Goal: Information Seeking & Learning: Check status

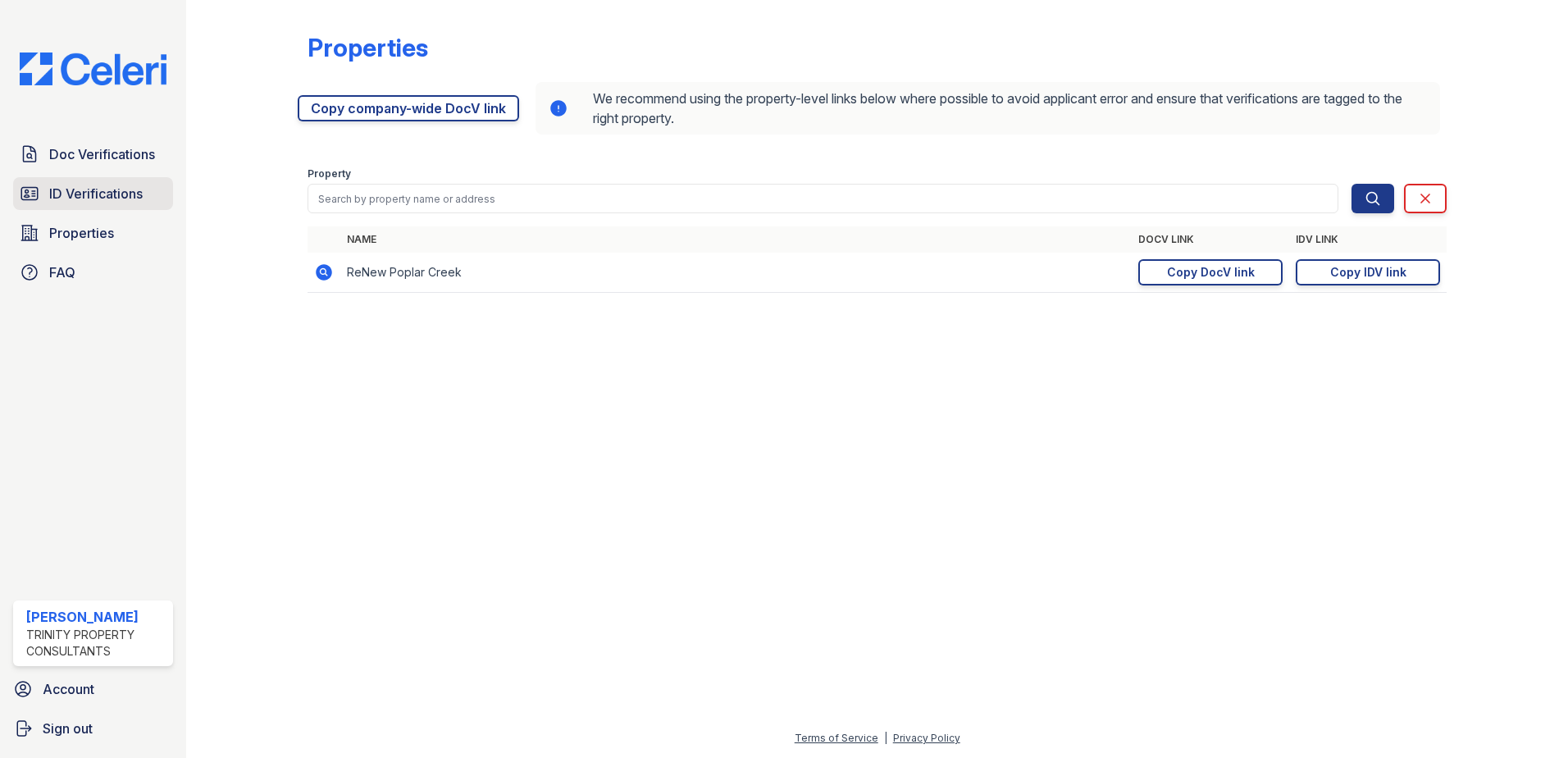
click at [108, 190] on span "ID Verifications" at bounding box center [96, 193] width 94 height 19
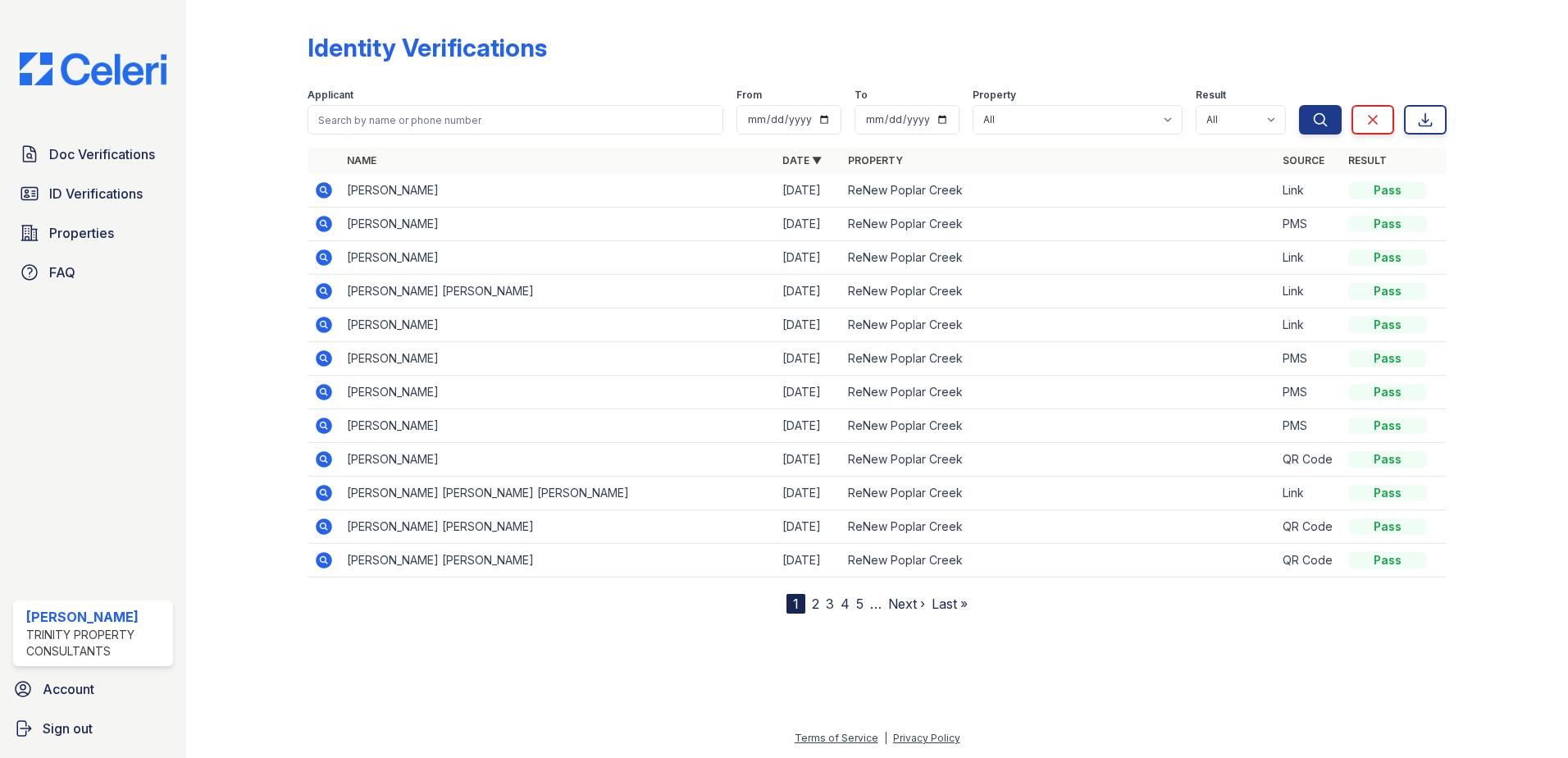
click at [321, 223] on icon at bounding box center [323, 224] width 19 height 19
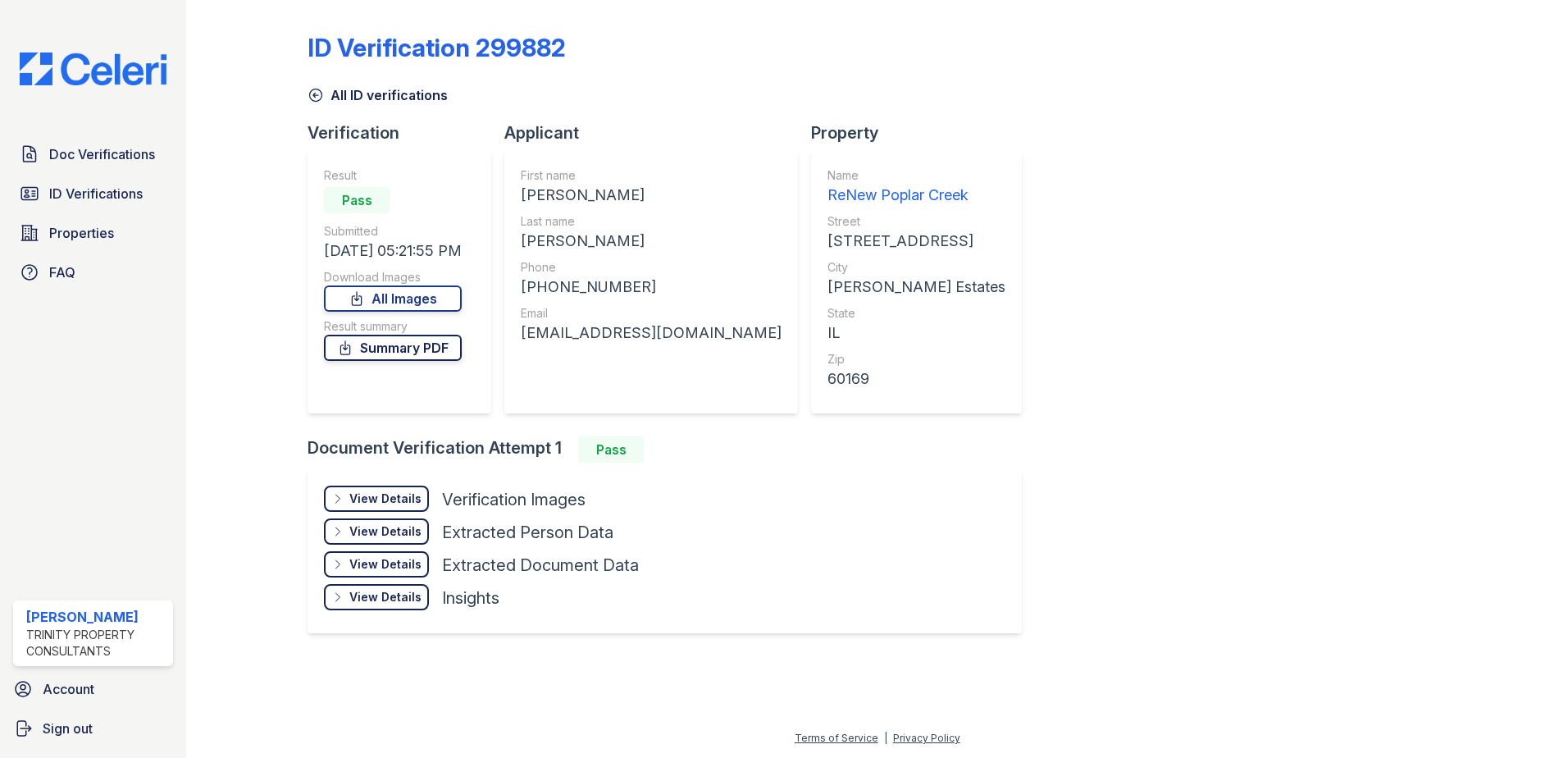
click at [385, 353] on link "Summary PDF" at bounding box center [392, 348] width 137 height 26
click at [379, 505] on div "View Details" at bounding box center [385, 498] width 72 height 17
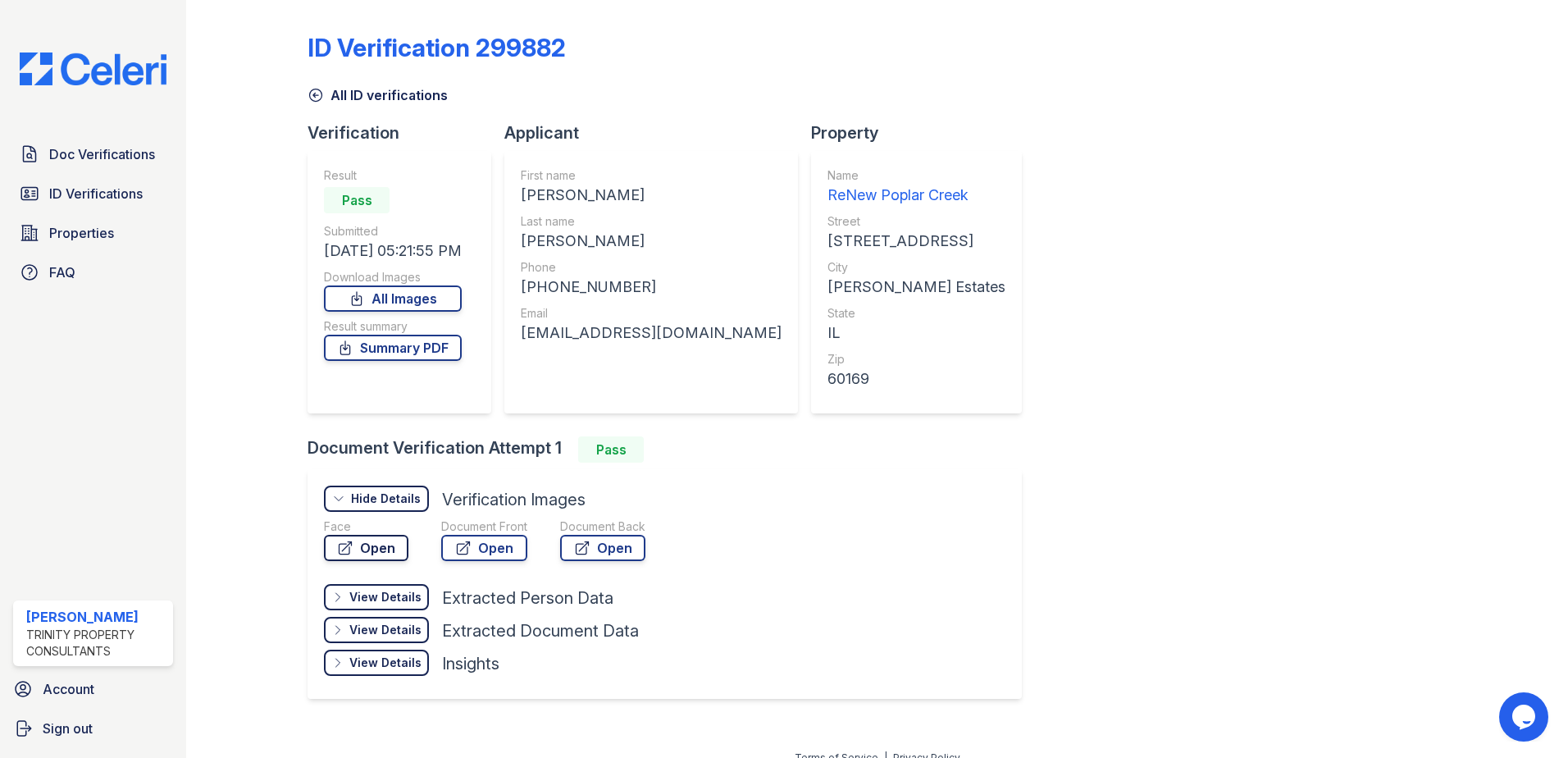
click at [367, 548] on link "Open" at bounding box center [366, 547] width 84 height 26
click at [130, 145] on span "Doc Verifications" at bounding box center [102, 154] width 106 height 19
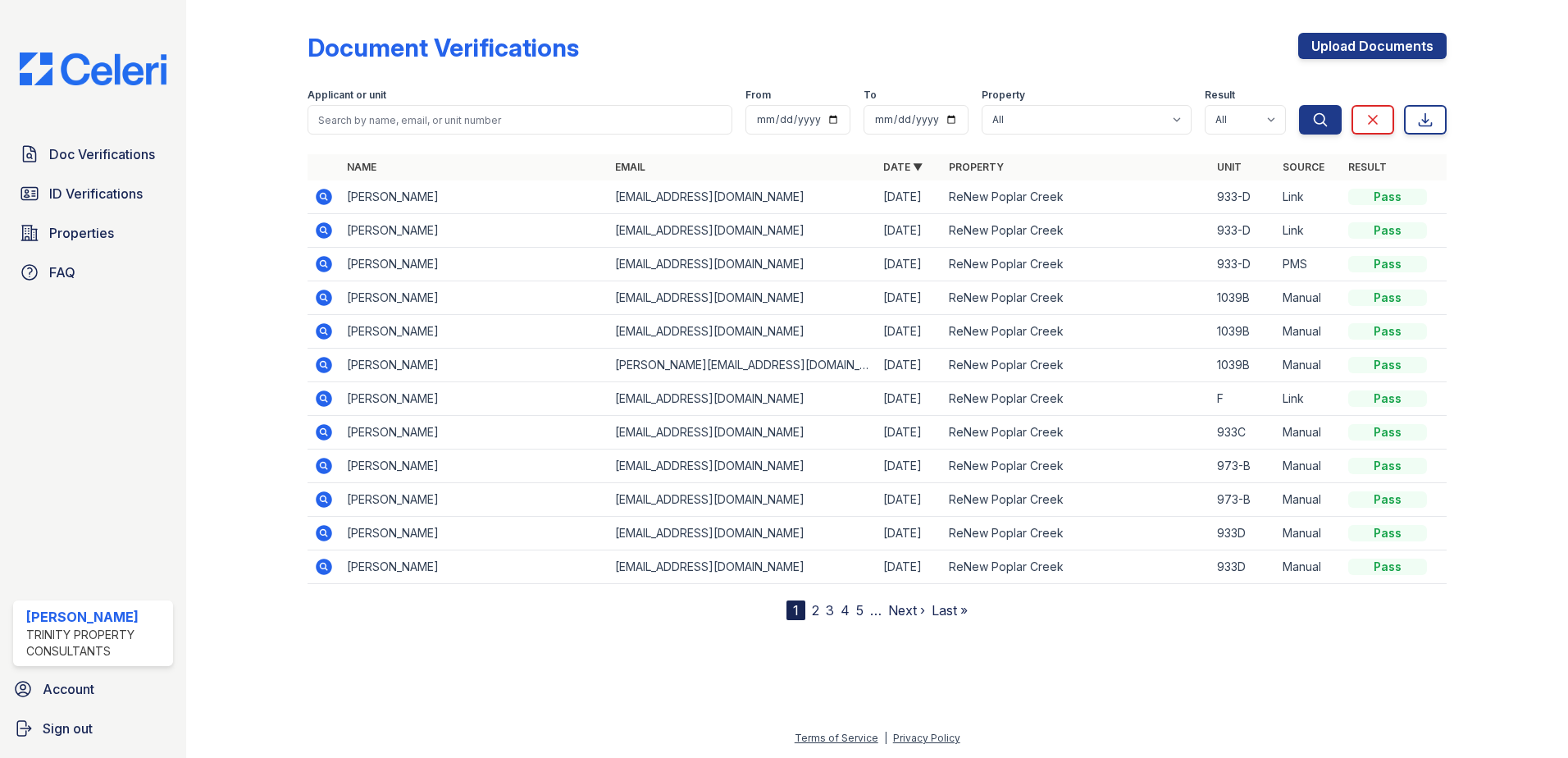
click at [317, 195] on icon at bounding box center [324, 197] width 17 height 17
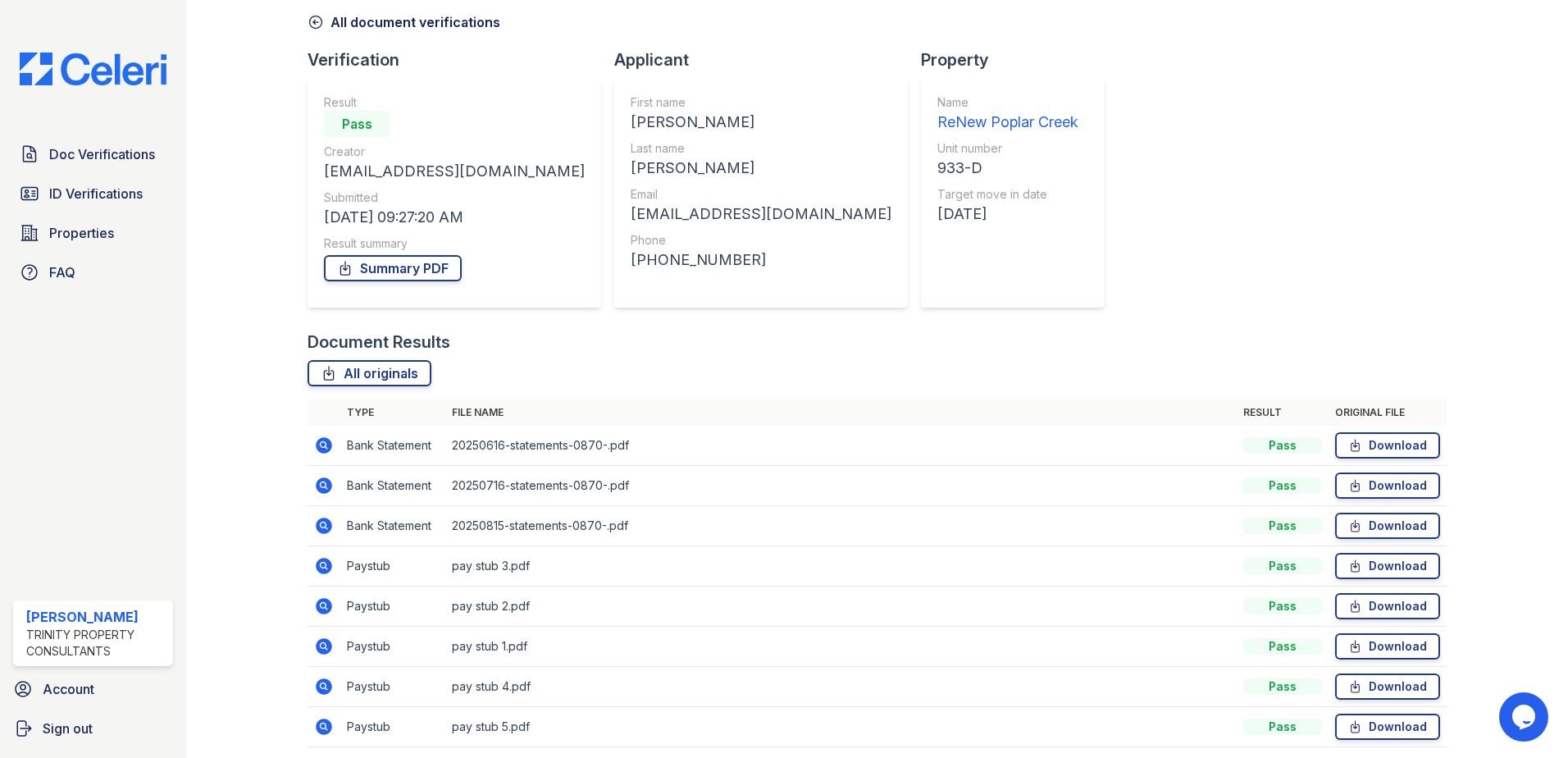
scroll to position [135, 0]
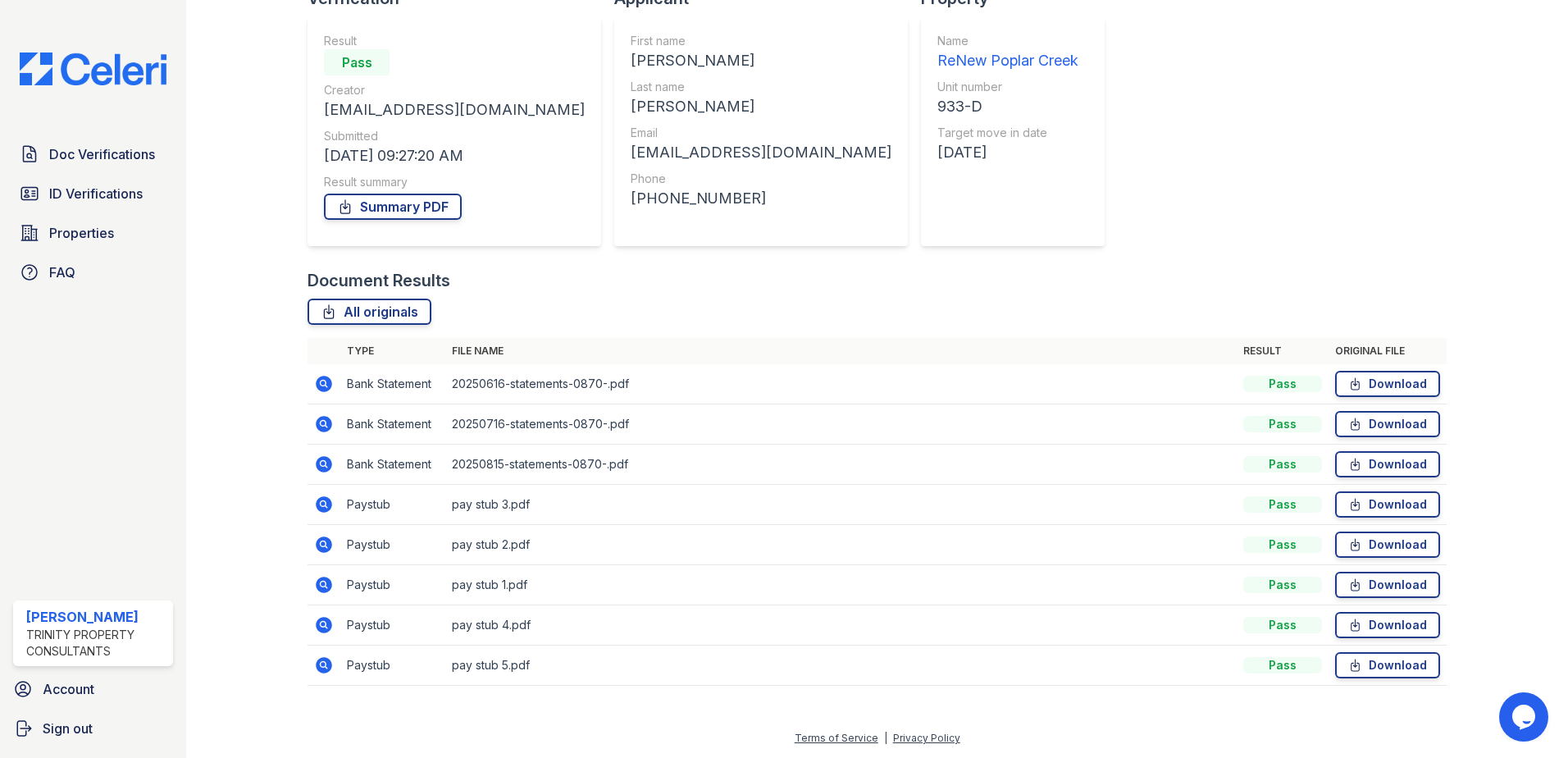
click at [325, 505] on icon at bounding box center [323, 504] width 19 height 19
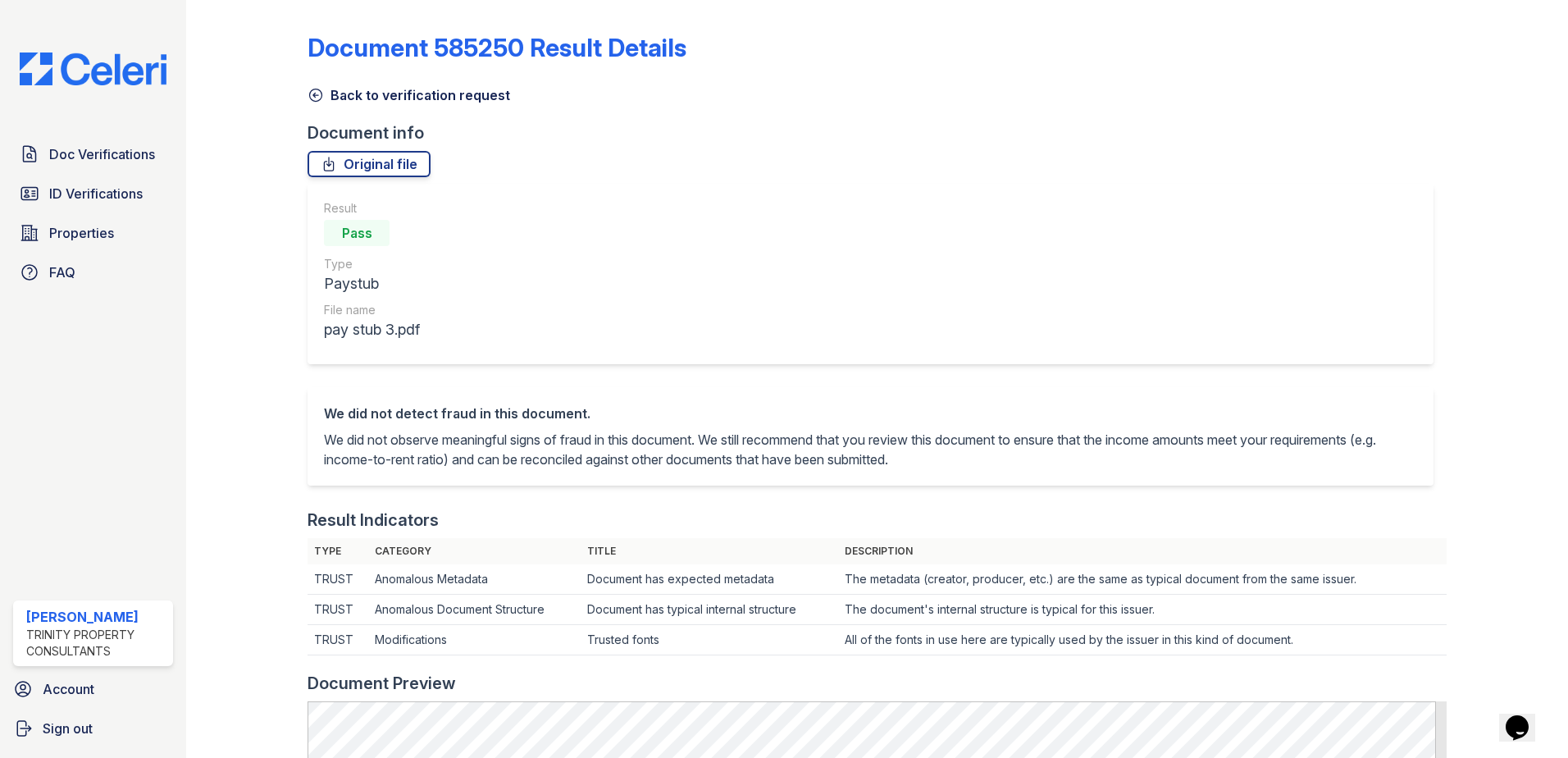
drag, startPoint x: 314, startPoint y: 88, endPoint x: 322, endPoint y: 96, distance: 11.3
click at [314, 88] on icon at bounding box center [315, 96] width 17 height 17
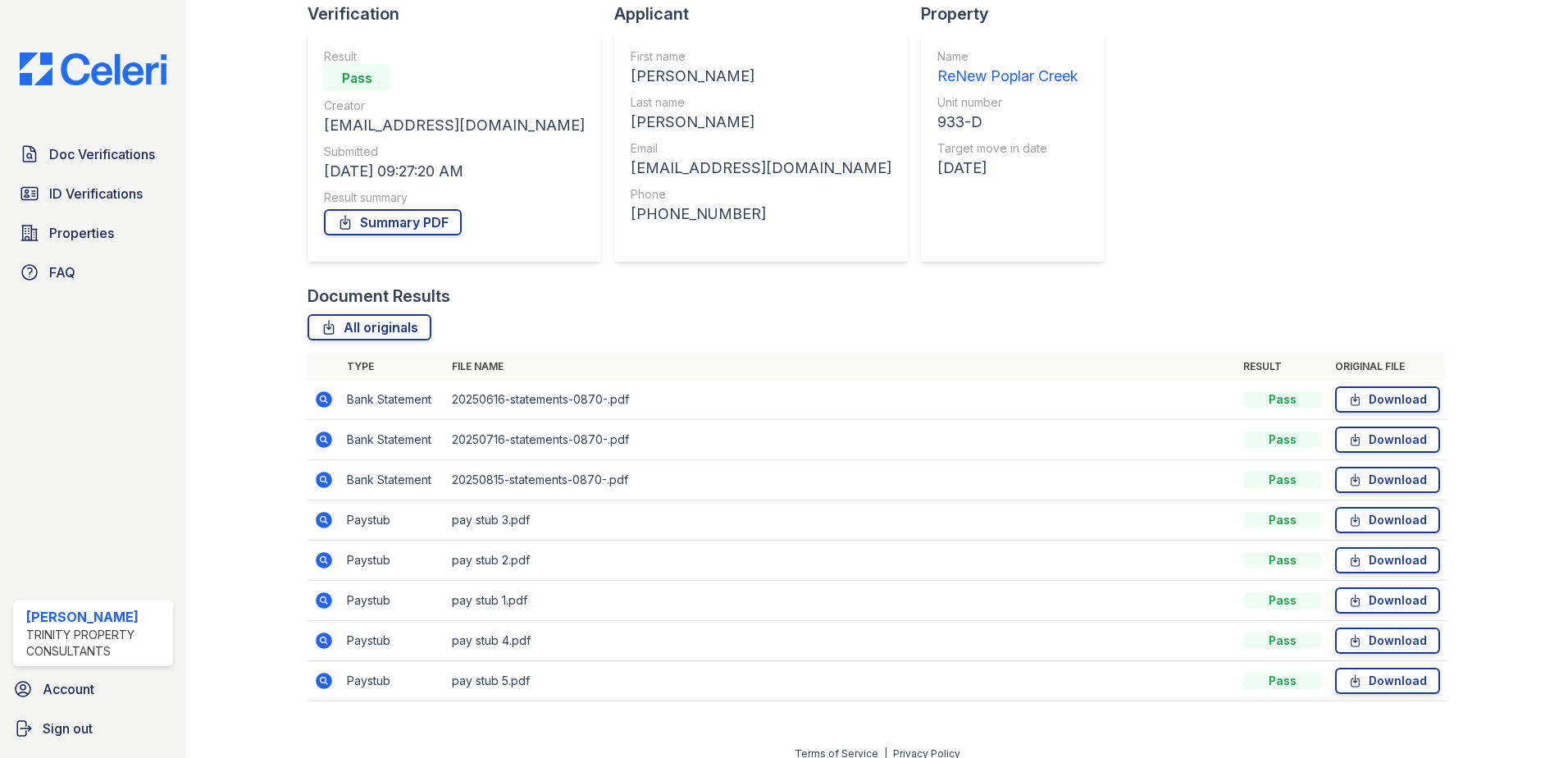
scroll to position [135, 0]
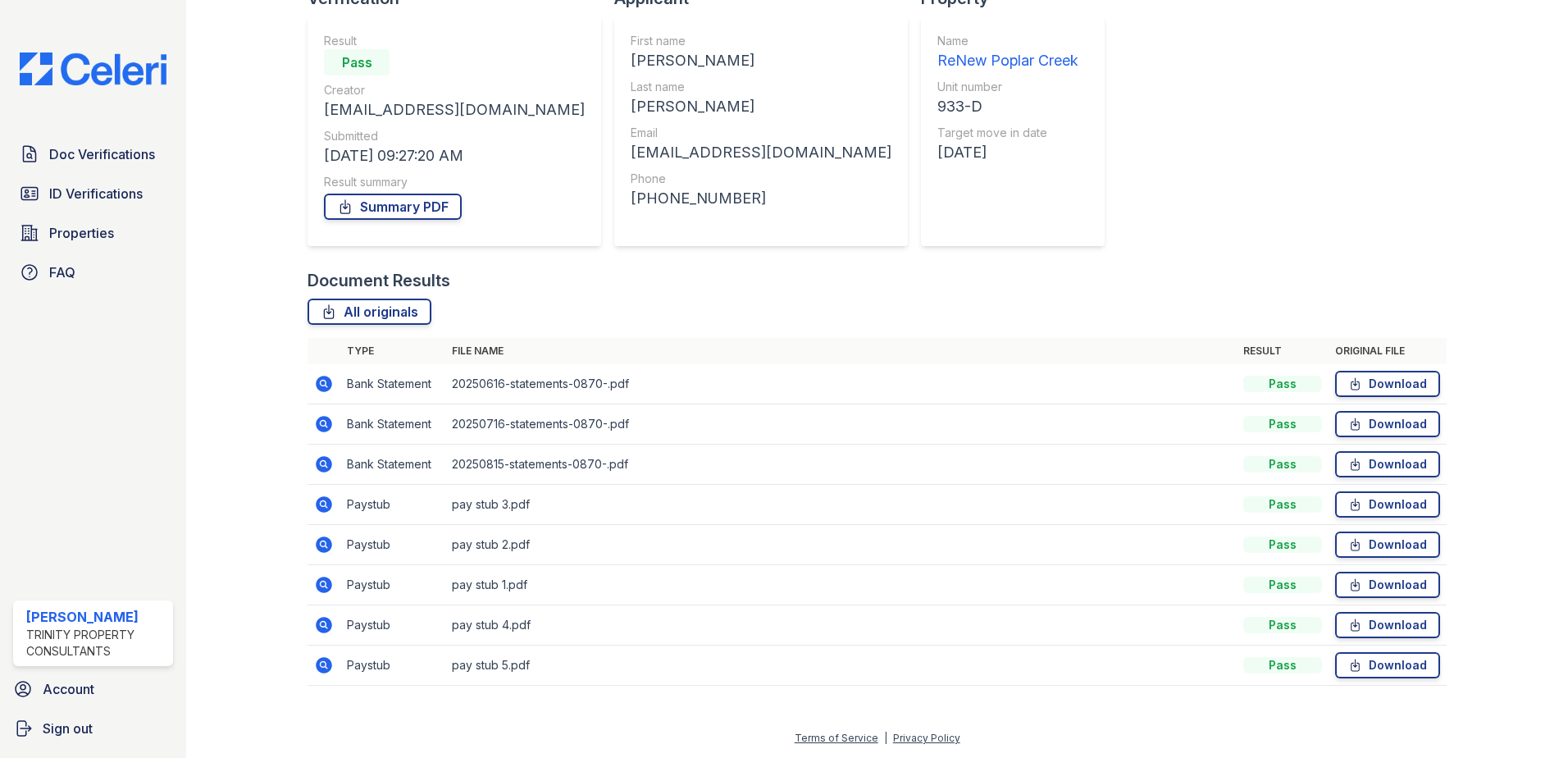
click at [322, 665] on icon at bounding box center [323, 663] width 4 height 4
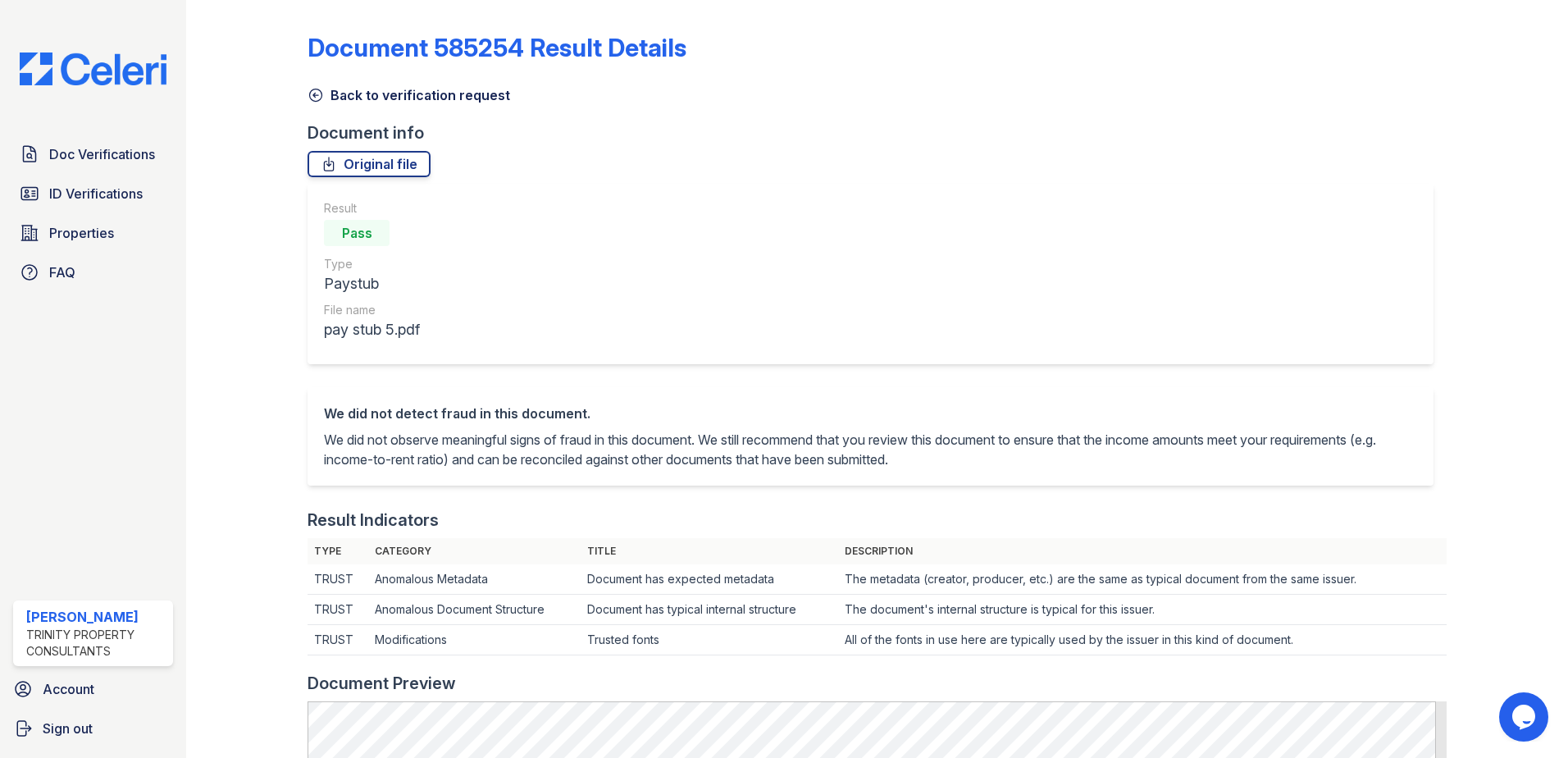
click at [318, 96] on icon at bounding box center [315, 96] width 17 height 17
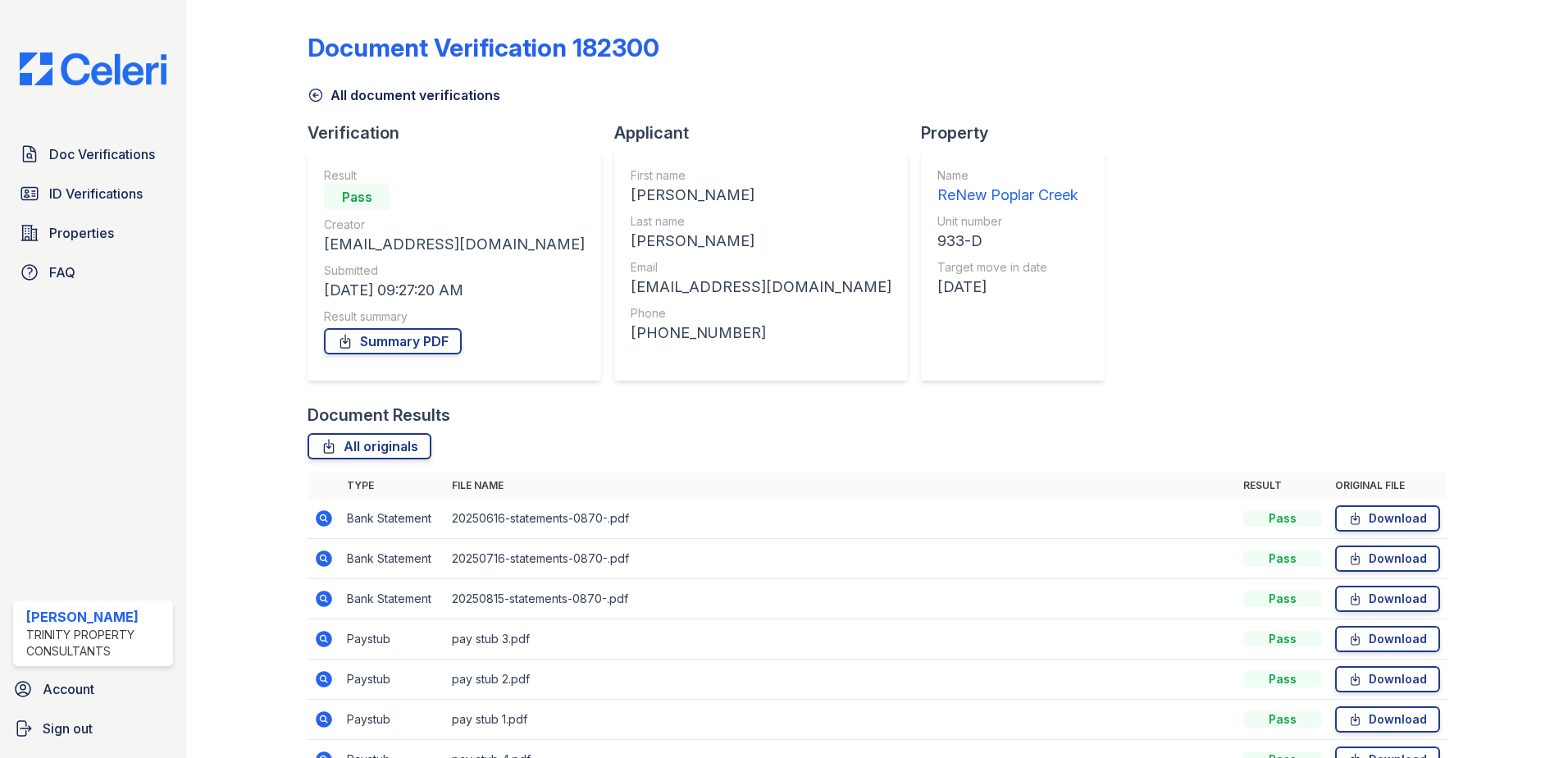
scroll to position [135, 0]
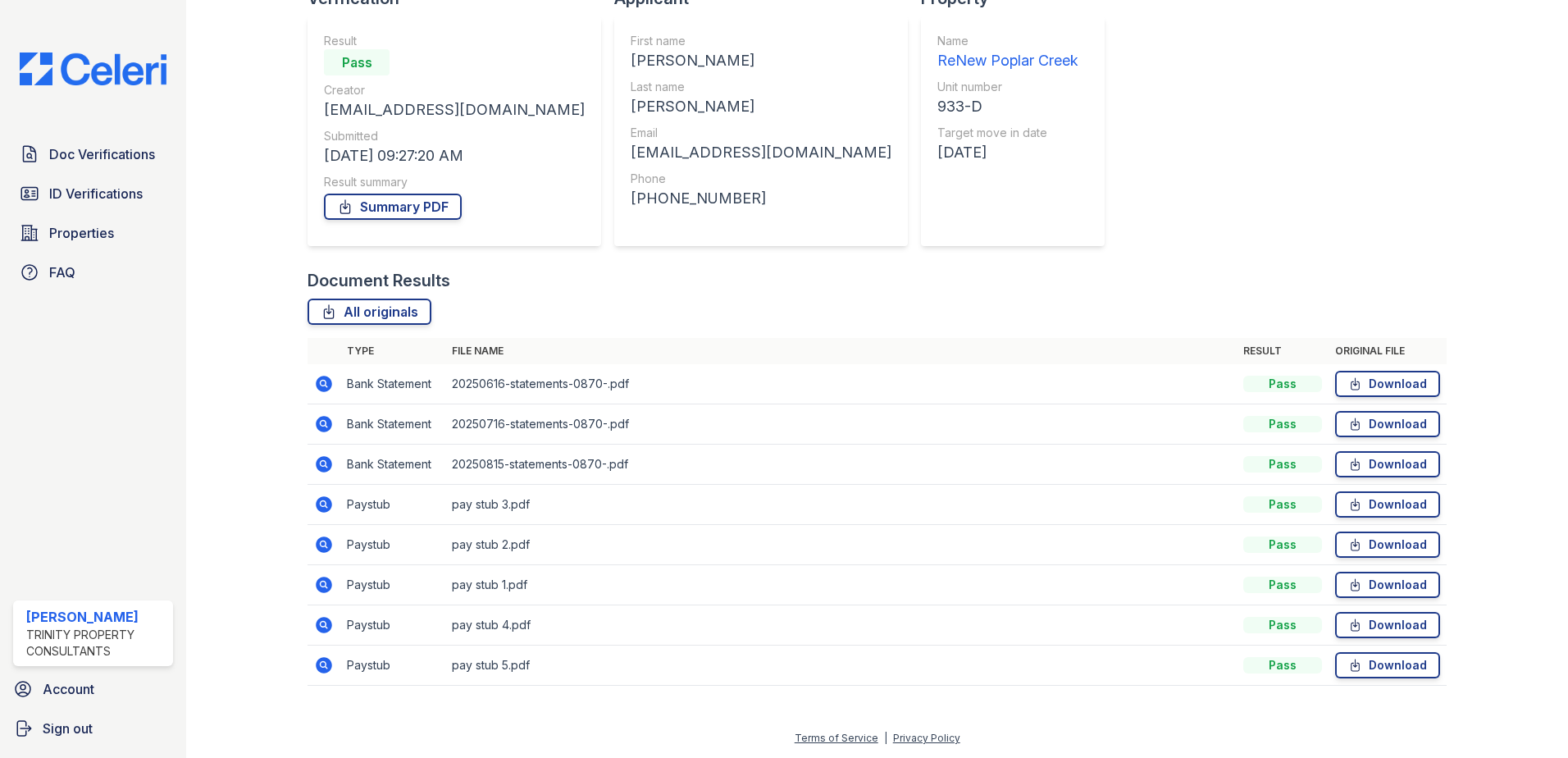
click at [326, 506] on icon at bounding box center [323, 504] width 19 height 19
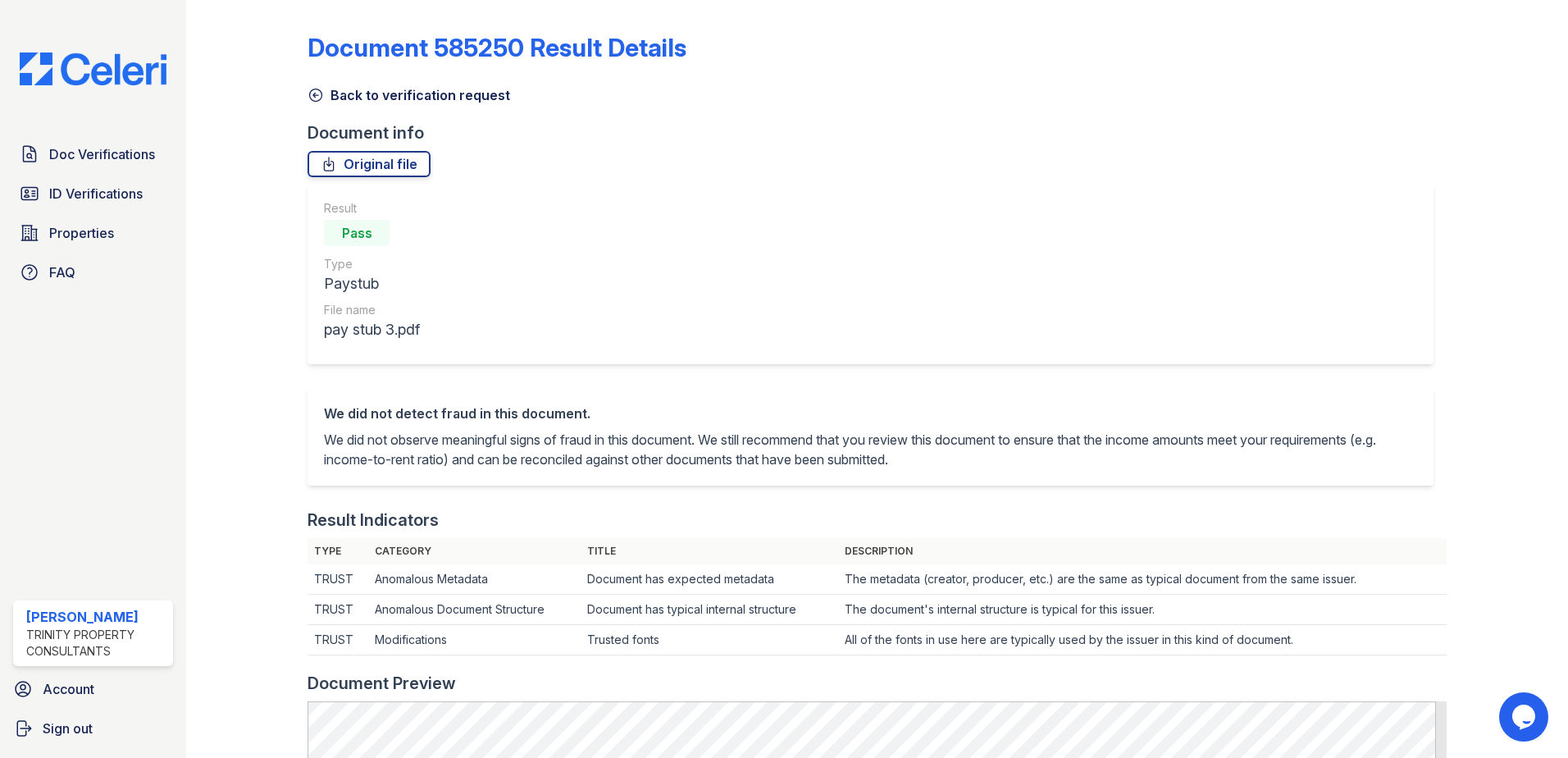
click at [310, 96] on icon at bounding box center [315, 95] width 12 height 12
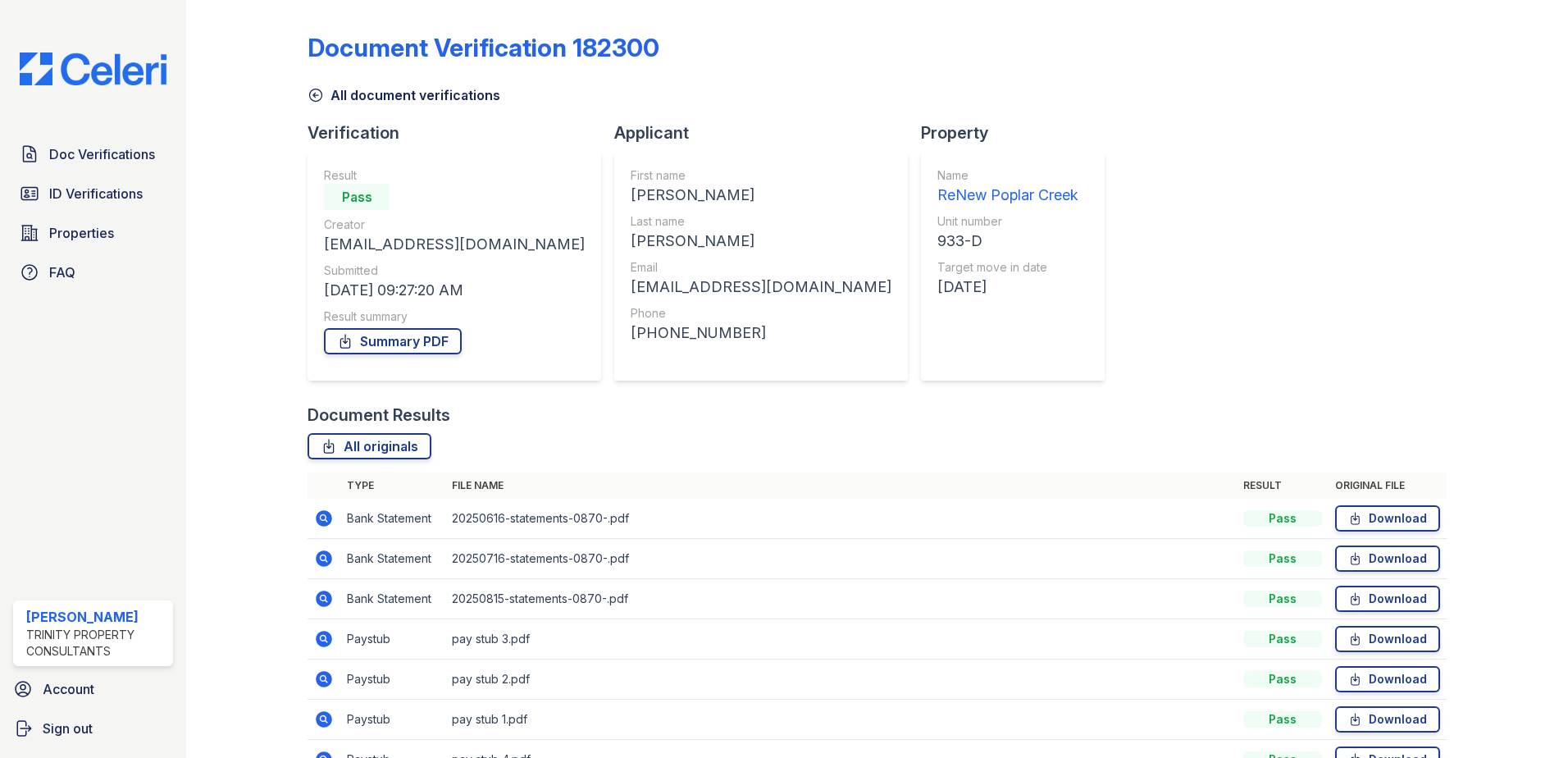
scroll to position [135, 0]
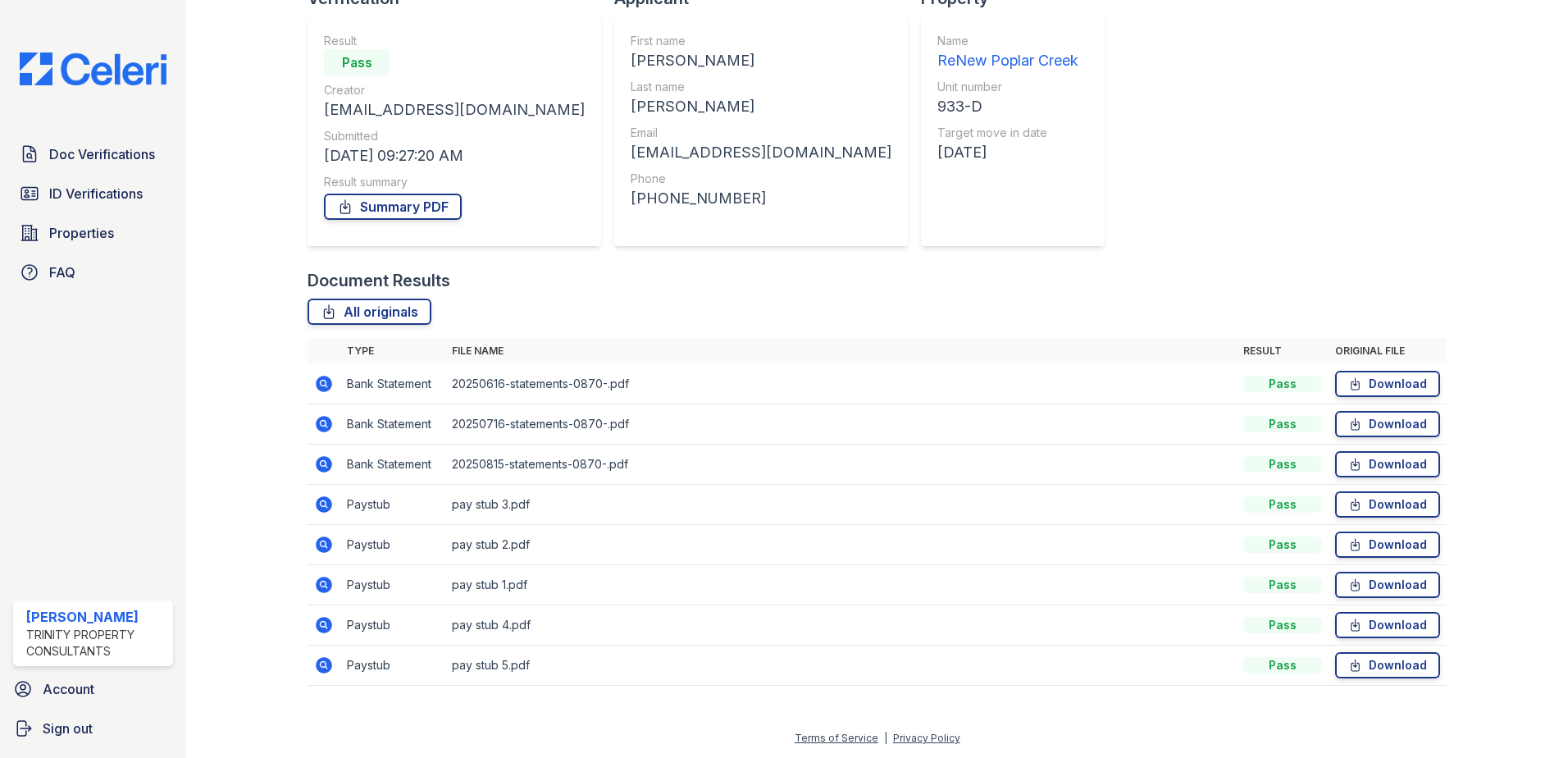
click at [327, 546] on icon at bounding box center [324, 545] width 17 height 17
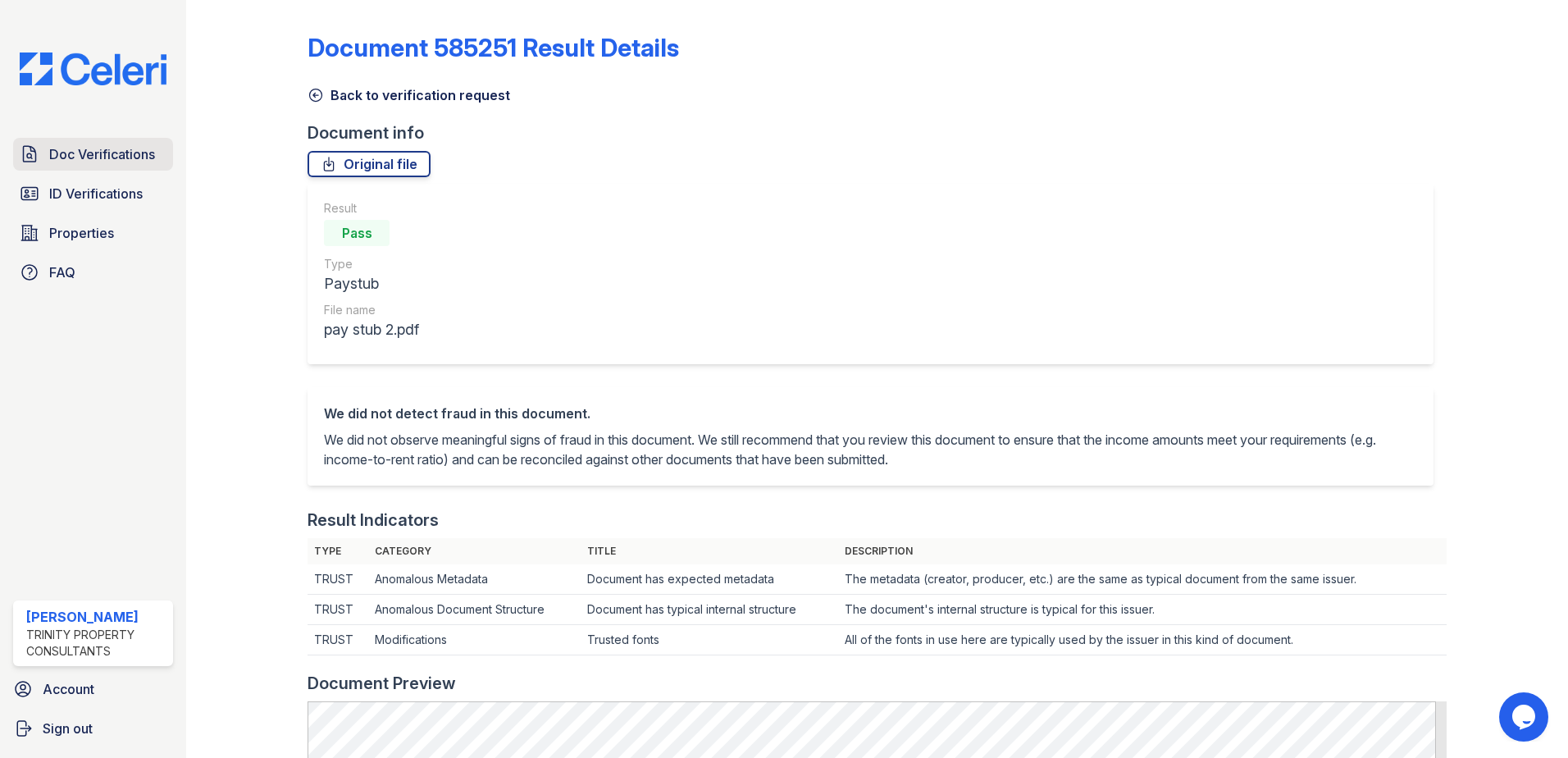
drag, startPoint x: 116, startPoint y: 193, endPoint x: 135, endPoint y: 168, distance: 31.4
click at [116, 192] on span "ID Verifications" at bounding box center [96, 193] width 94 height 19
click at [135, 154] on span "Doc Verifications" at bounding box center [102, 154] width 106 height 19
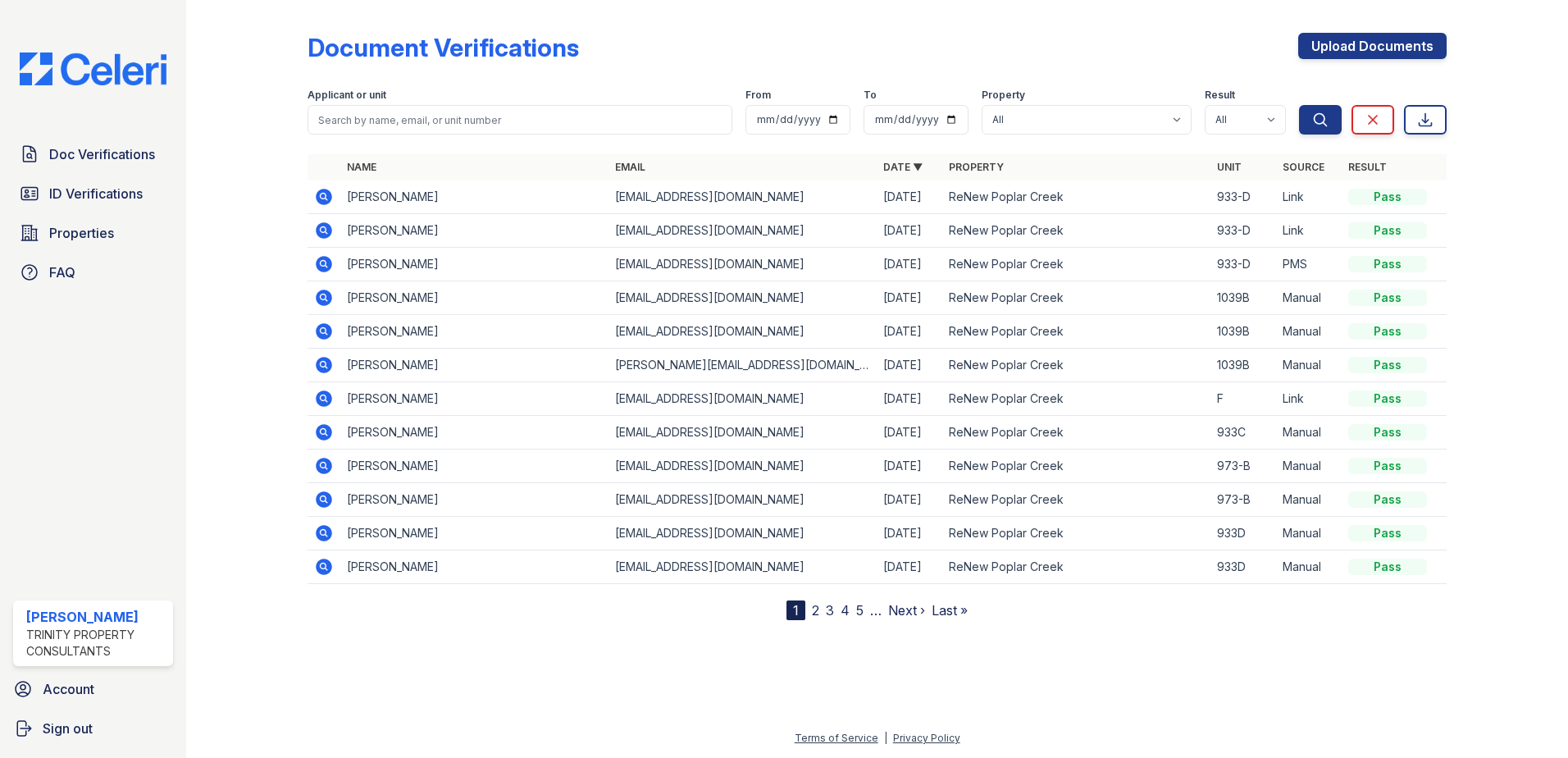
click at [328, 230] on icon at bounding box center [323, 230] width 19 height 19
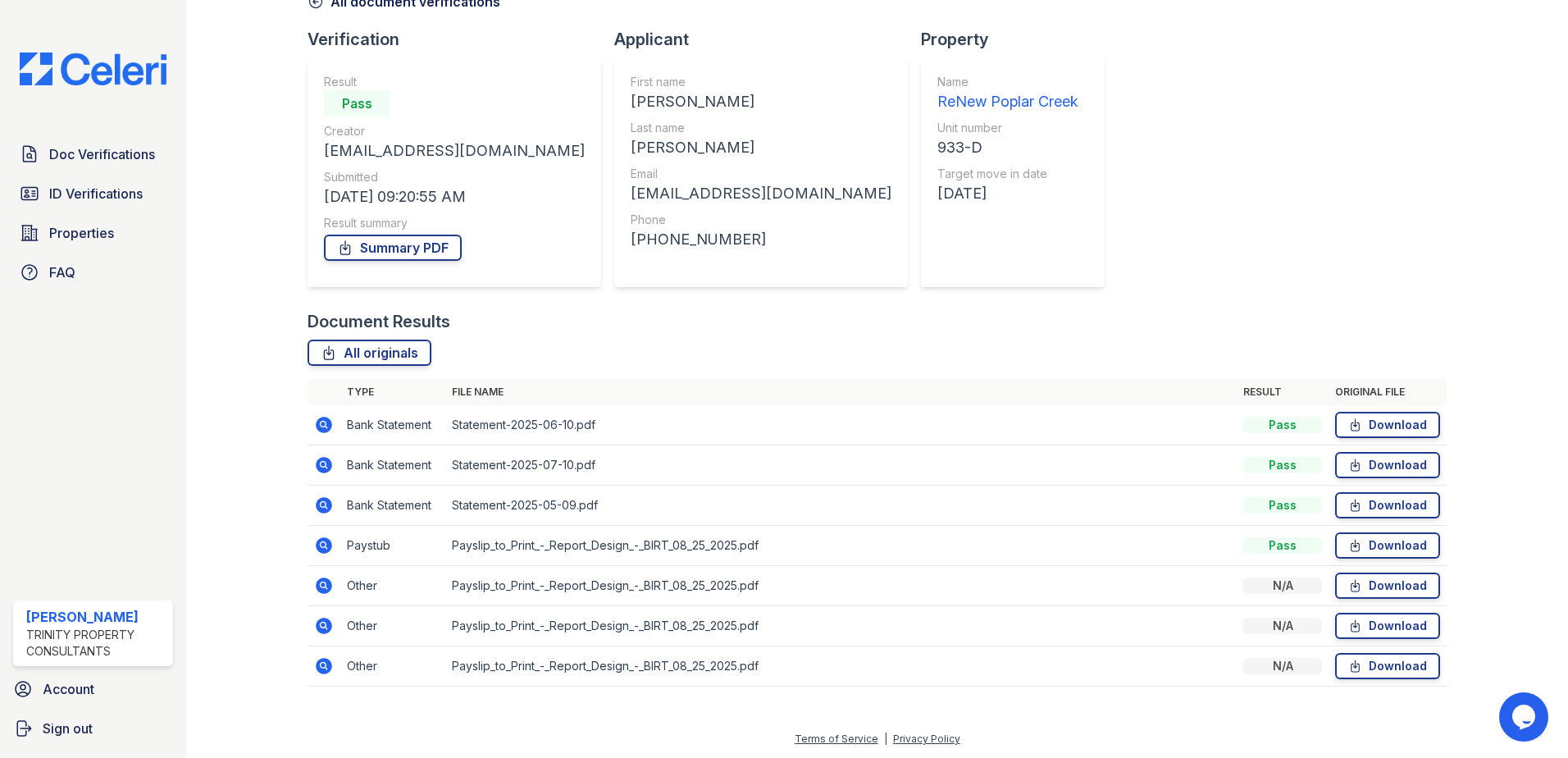
scroll to position [95, 0]
click at [328, 543] on icon at bounding box center [324, 545] width 17 height 17
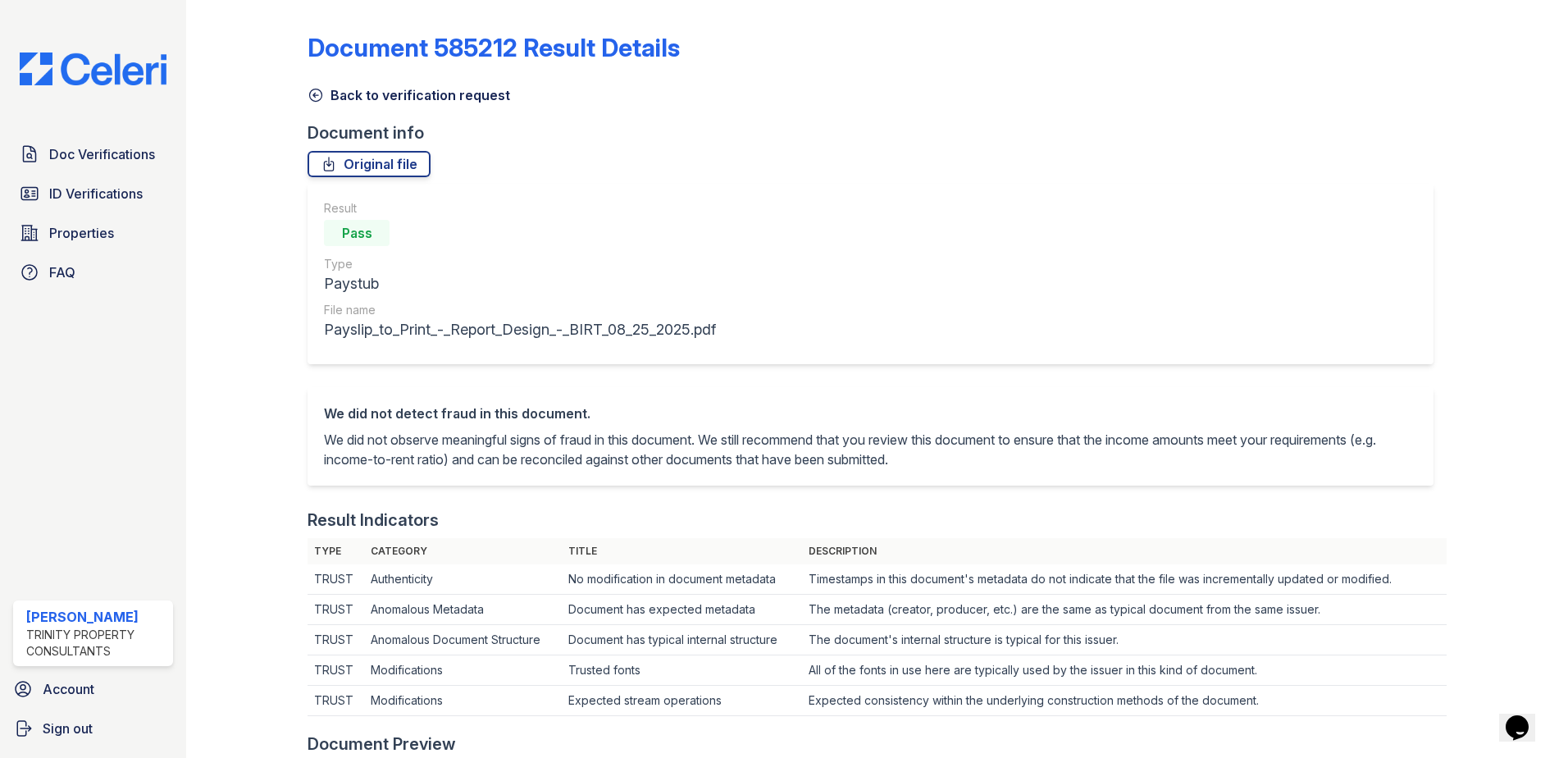
click at [315, 91] on icon at bounding box center [315, 96] width 17 height 17
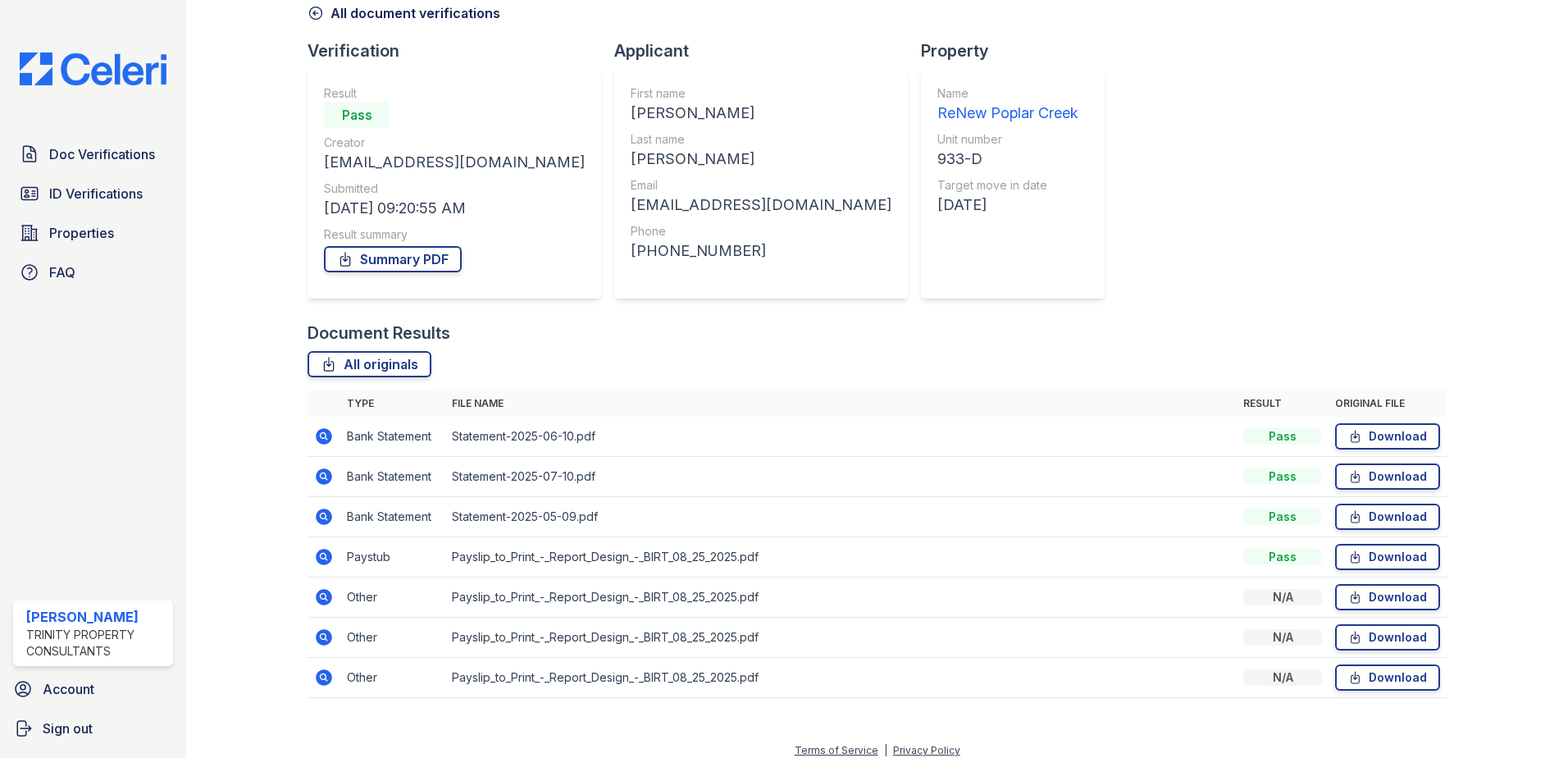
scroll to position [95, 0]
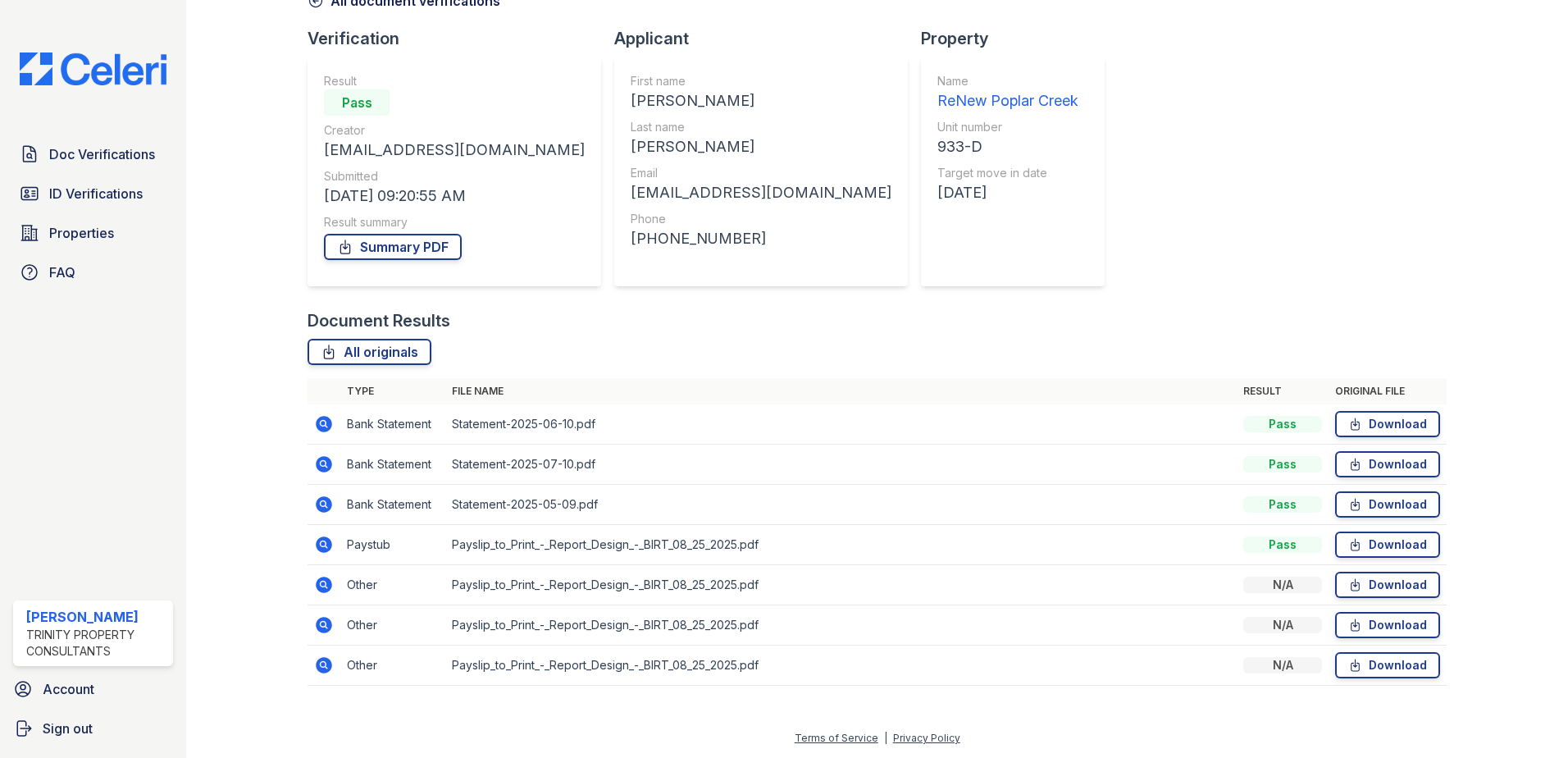
click at [325, 585] on icon at bounding box center [323, 585] width 19 height 19
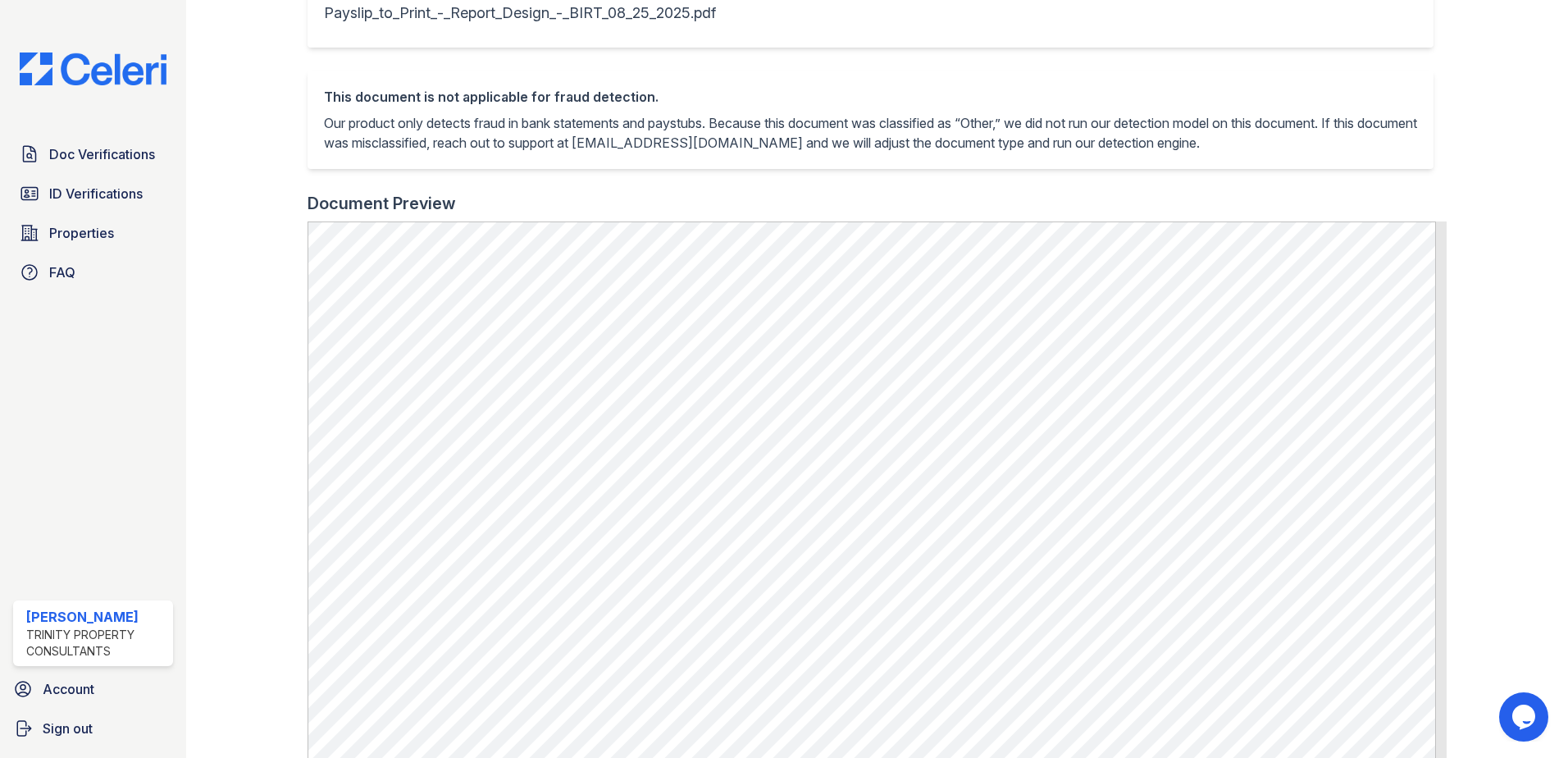
scroll to position [410, 0]
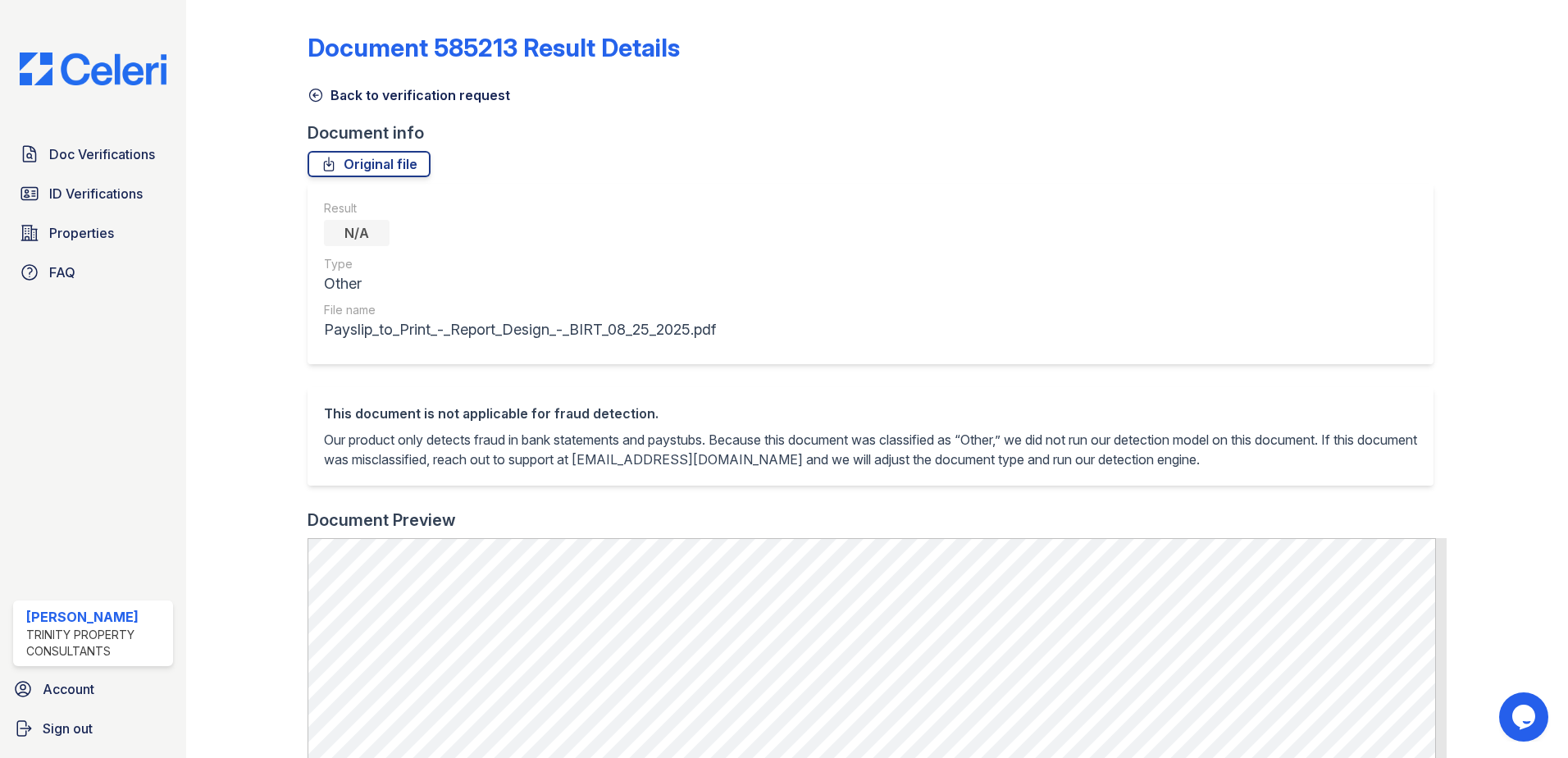
click at [314, 95] on icon at bounding box center [315, 95] width 12 height 12
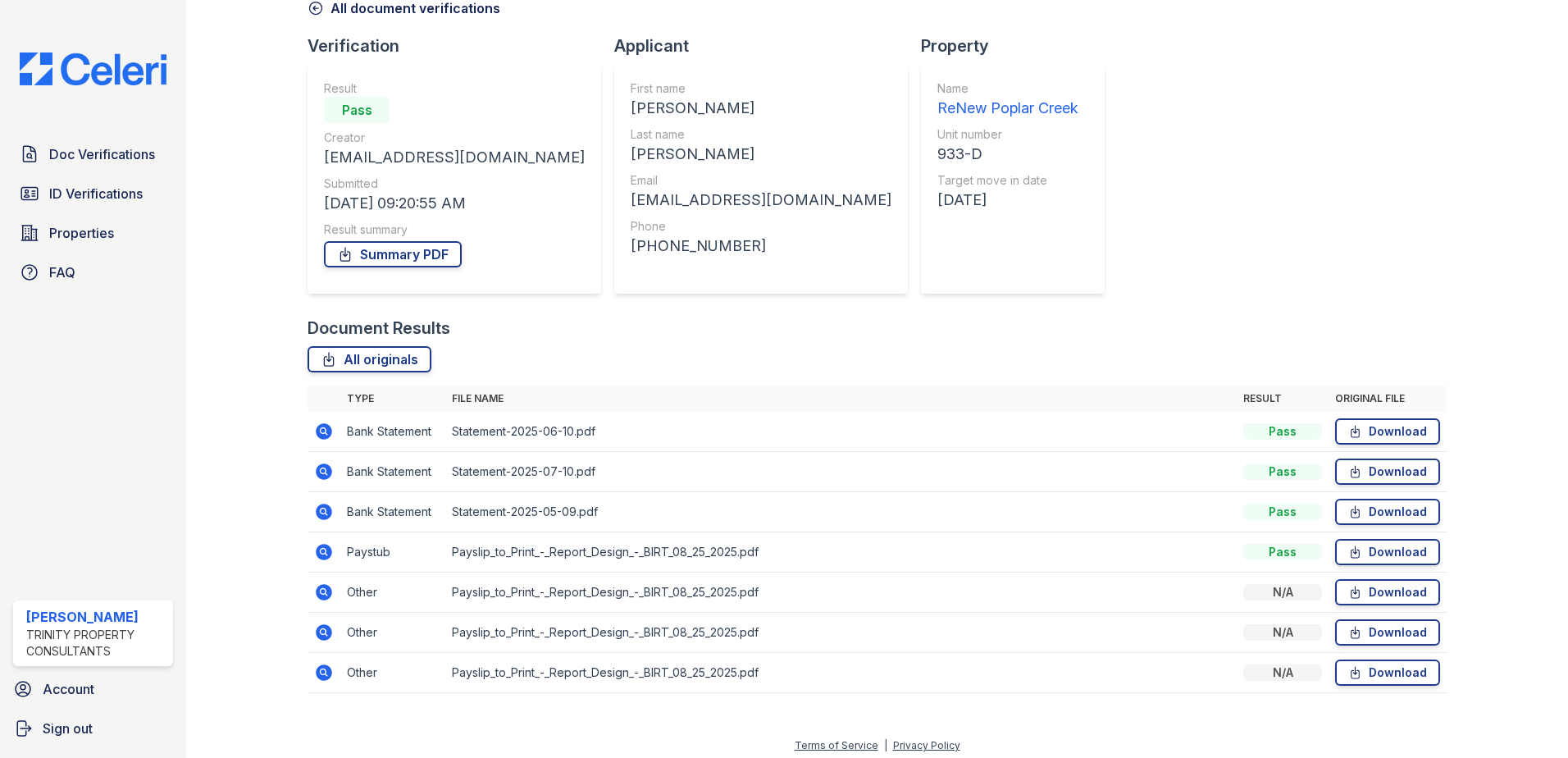
scroll to position [95, 0]
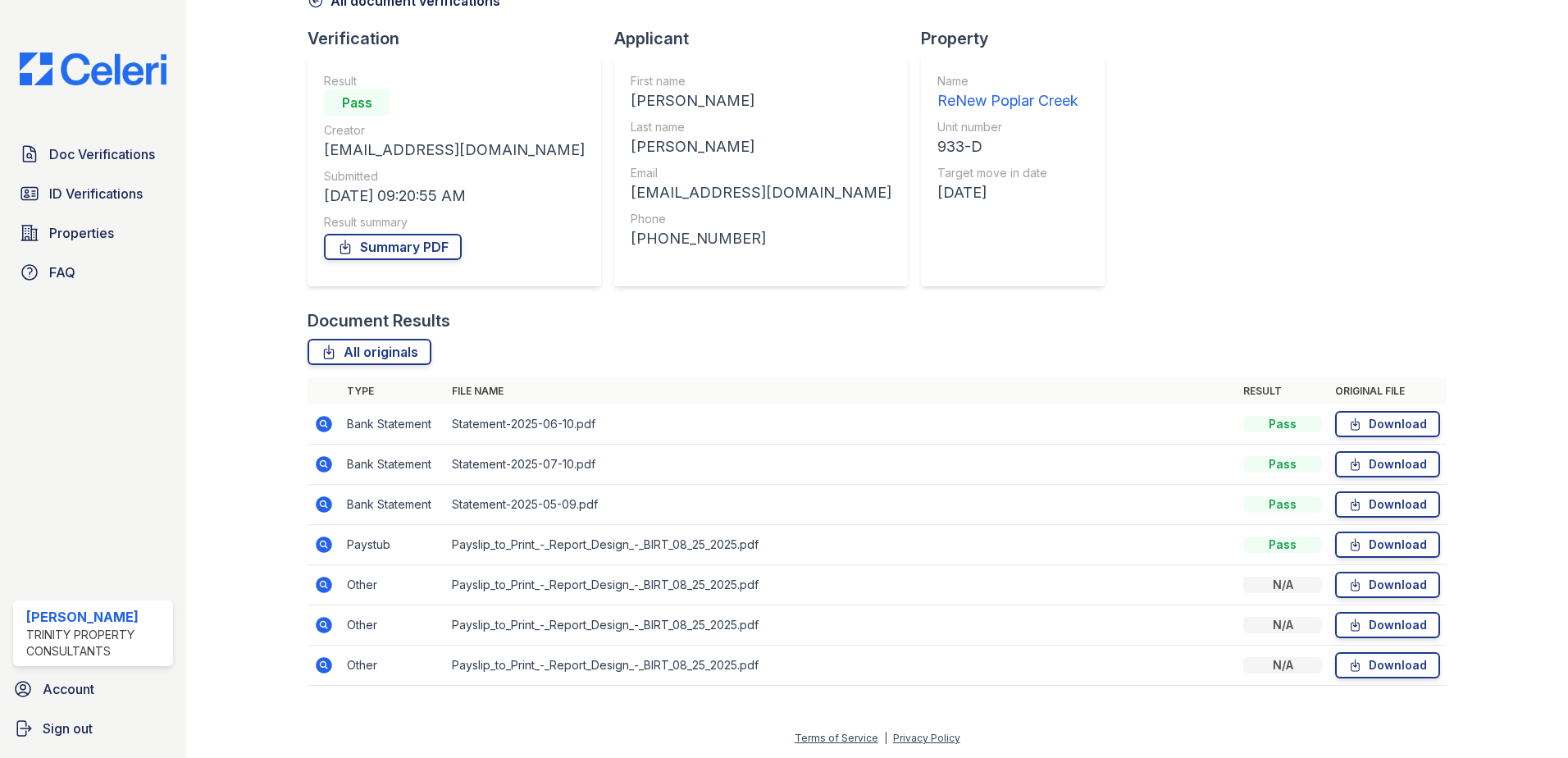
click at [318, 622] on icon at bounding box center [324, 625] width 17 height 17
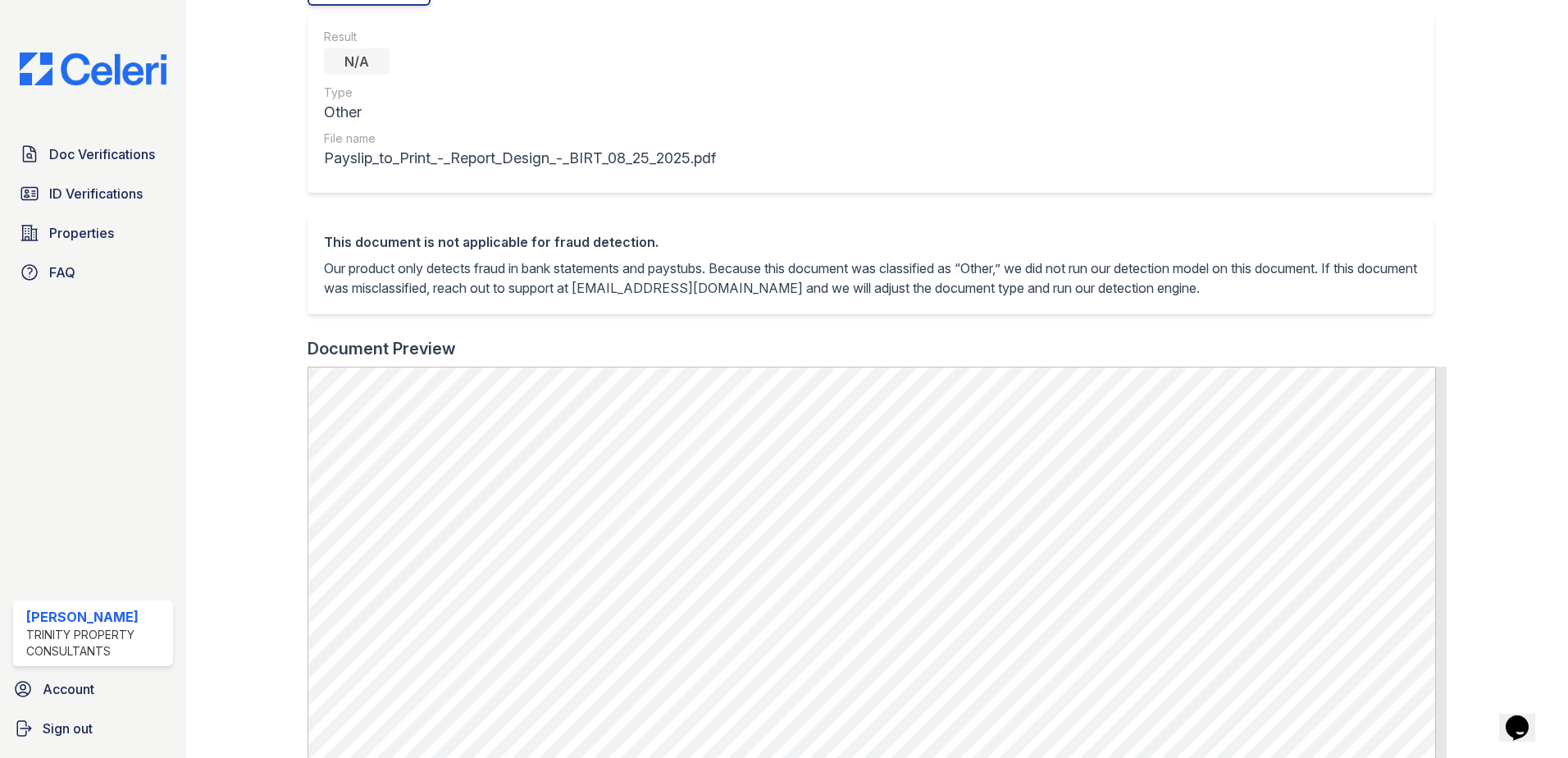
scroll to position [328, 0]
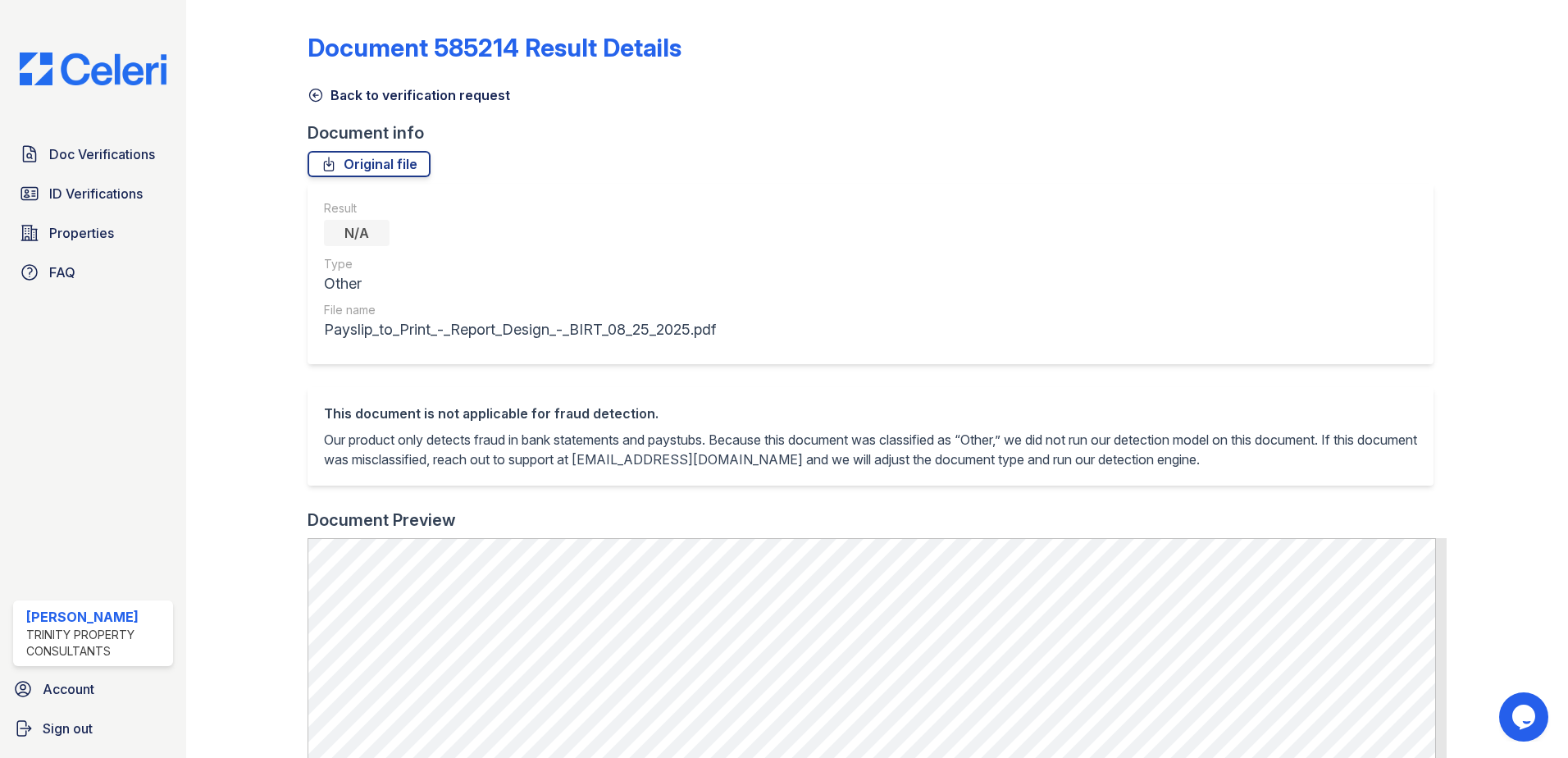
click at [315, 93] on icon at bounding box center [315, 96] width 17 height 17
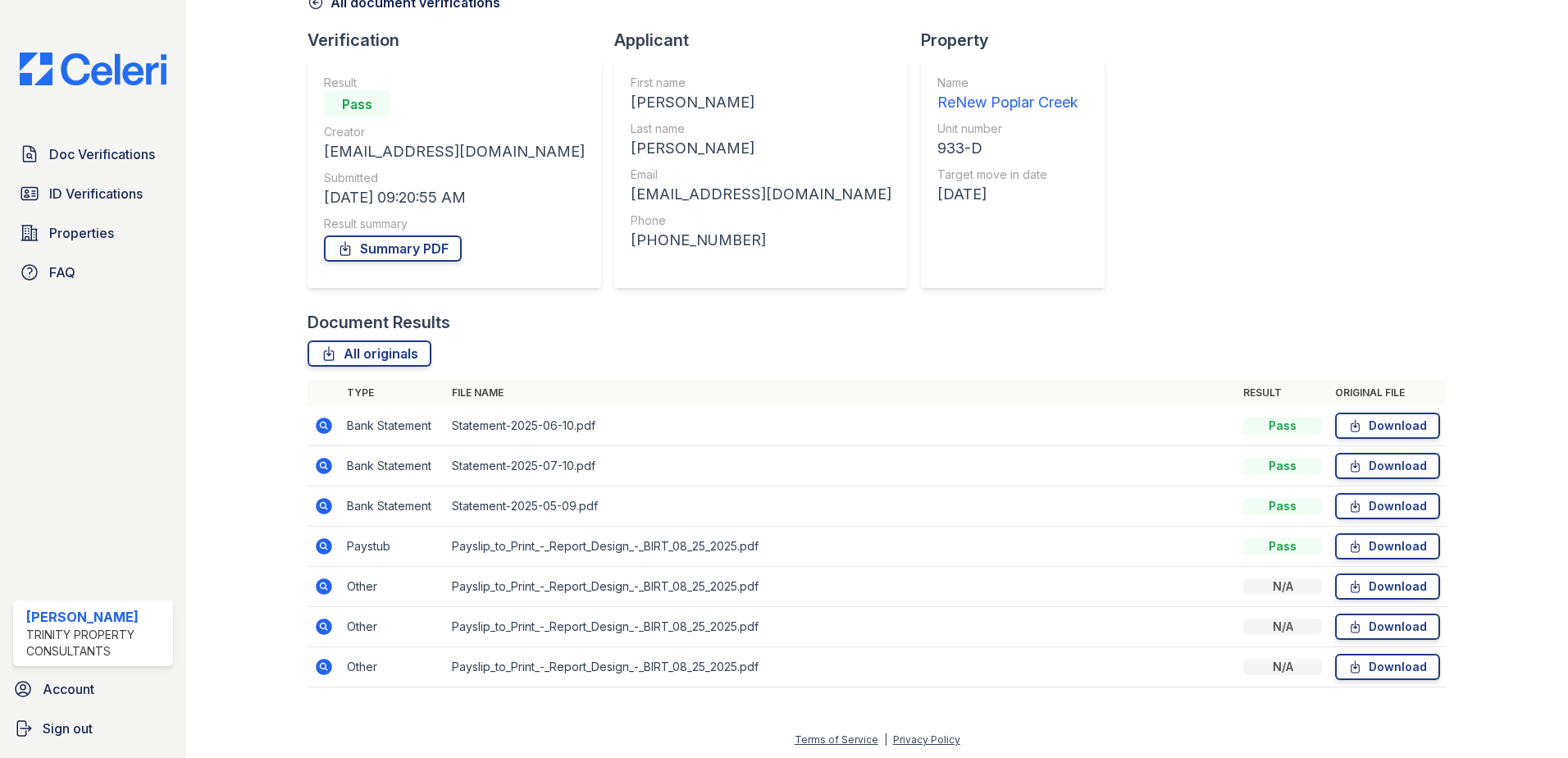
scroll to position [95, 0]
click at [324, 542] on icon at bounding box center [323, 544] width 19 height 19
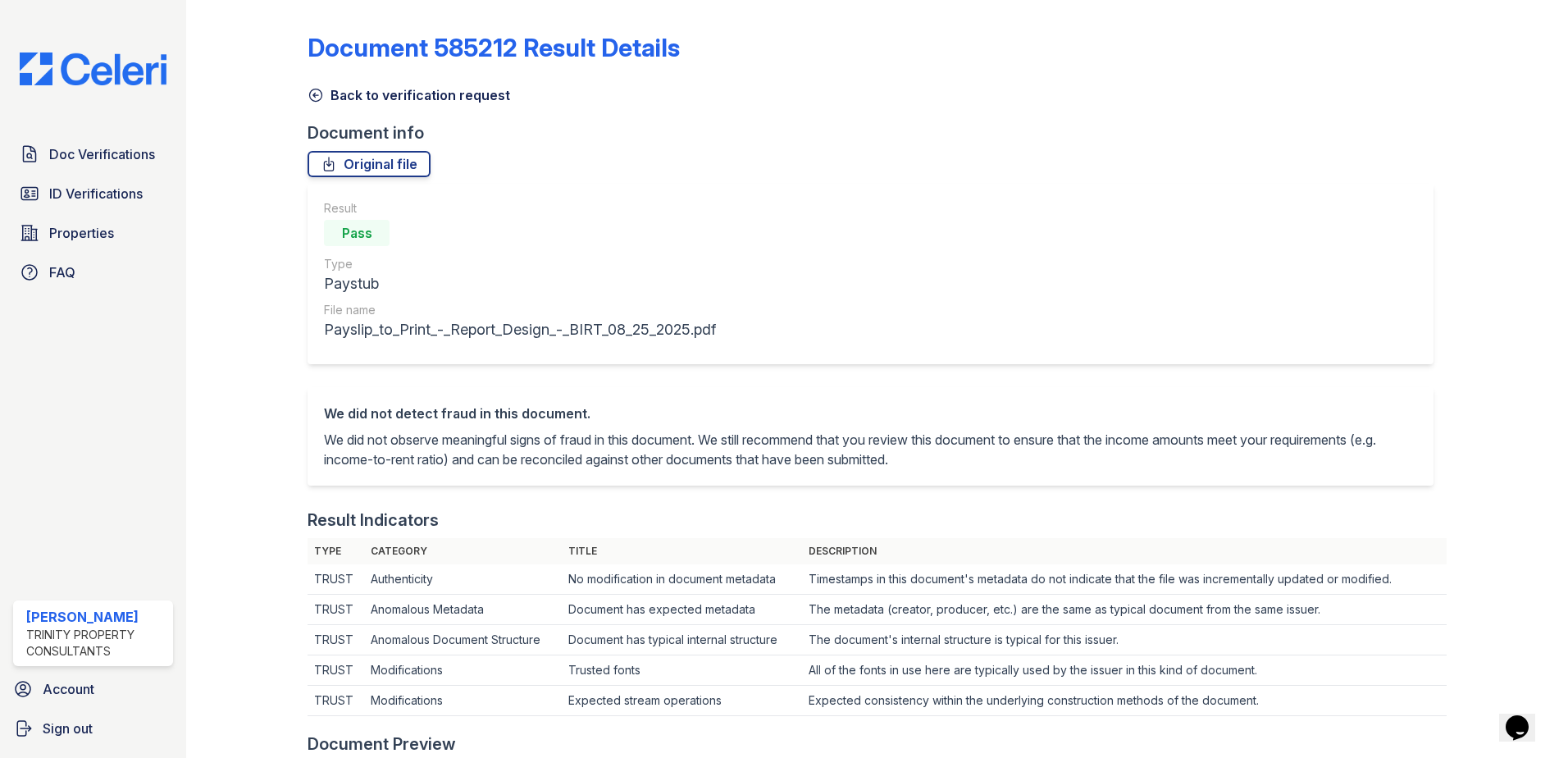
click at [316, 96] on icon at bounding box center [315, 95] width 12 height 12
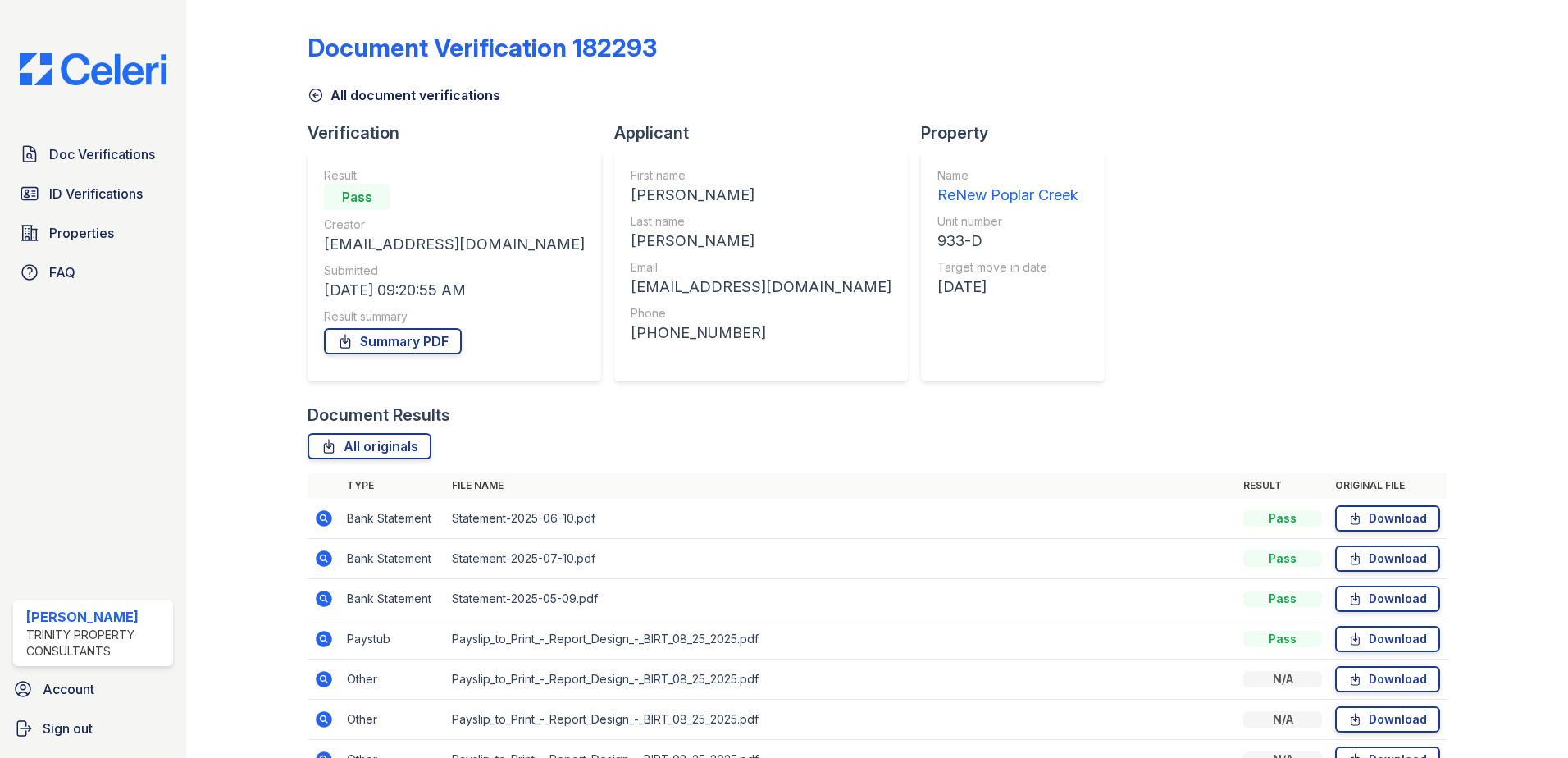
scroll to position [95, 0]
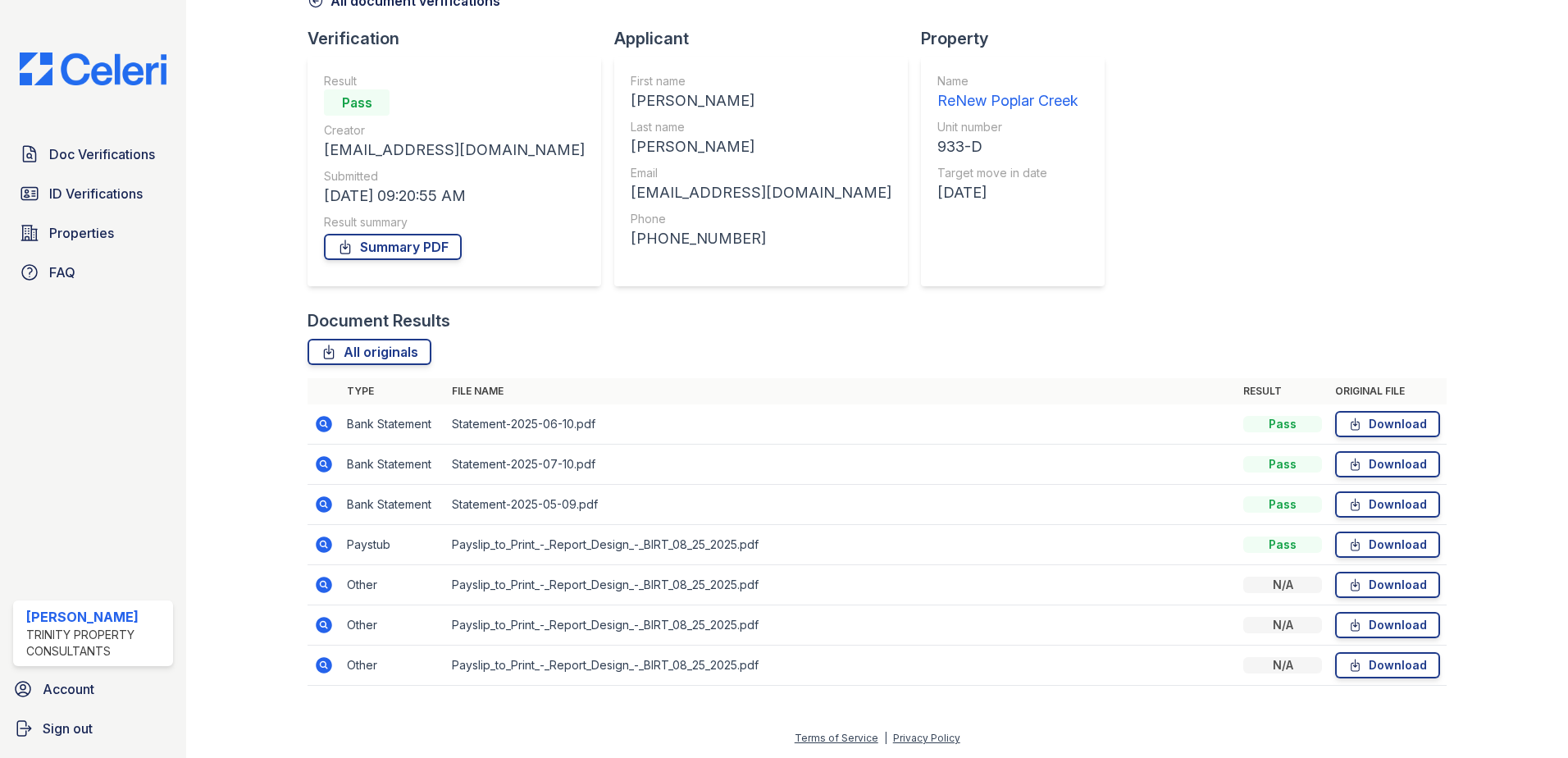
click at [323, 464] on icon at bounding box center [323, 463] width 4 height 4
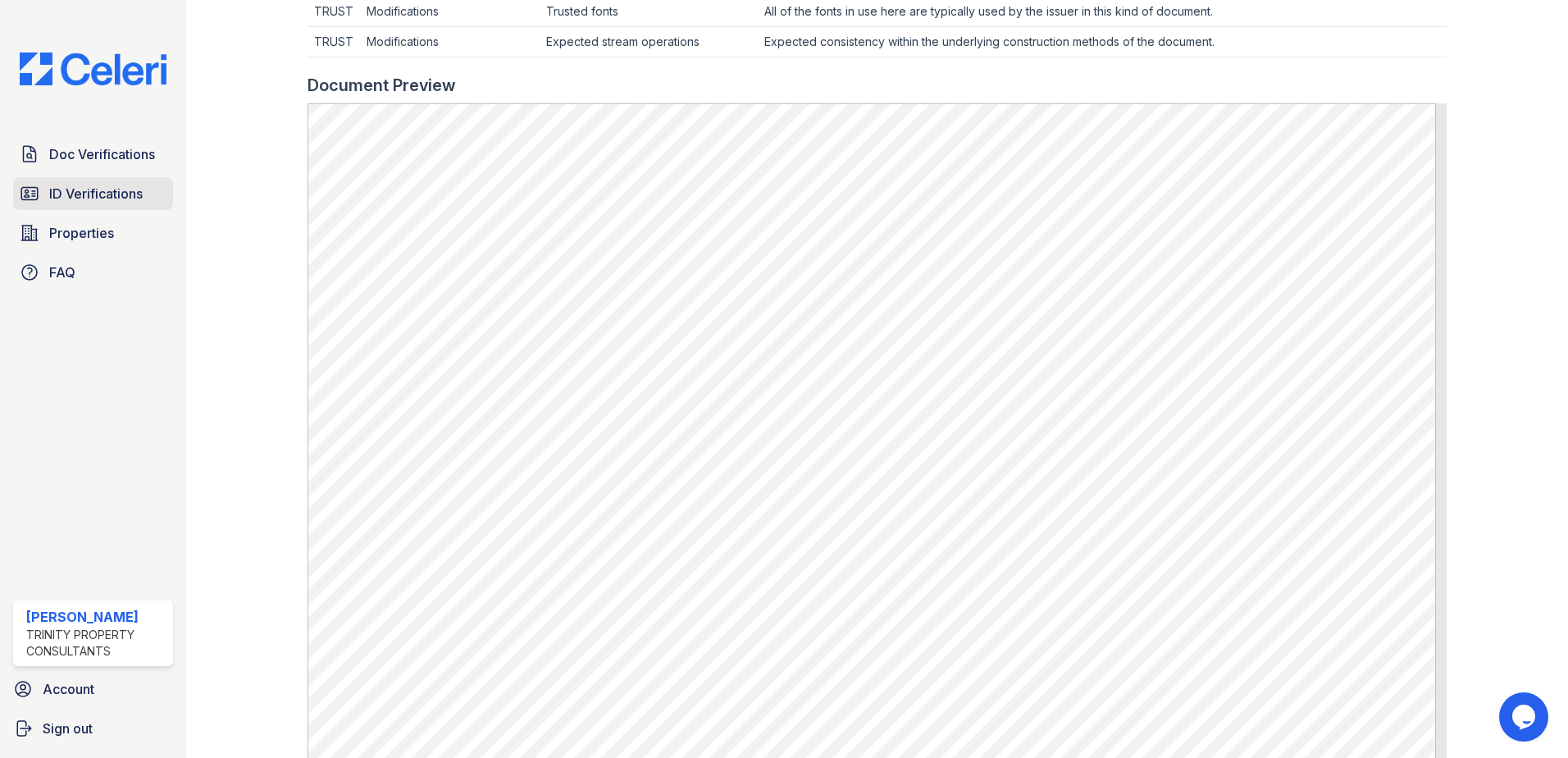
click at [91, 201] on span "ID Verifications" at bounding box center [96, 193] width 94 height 19
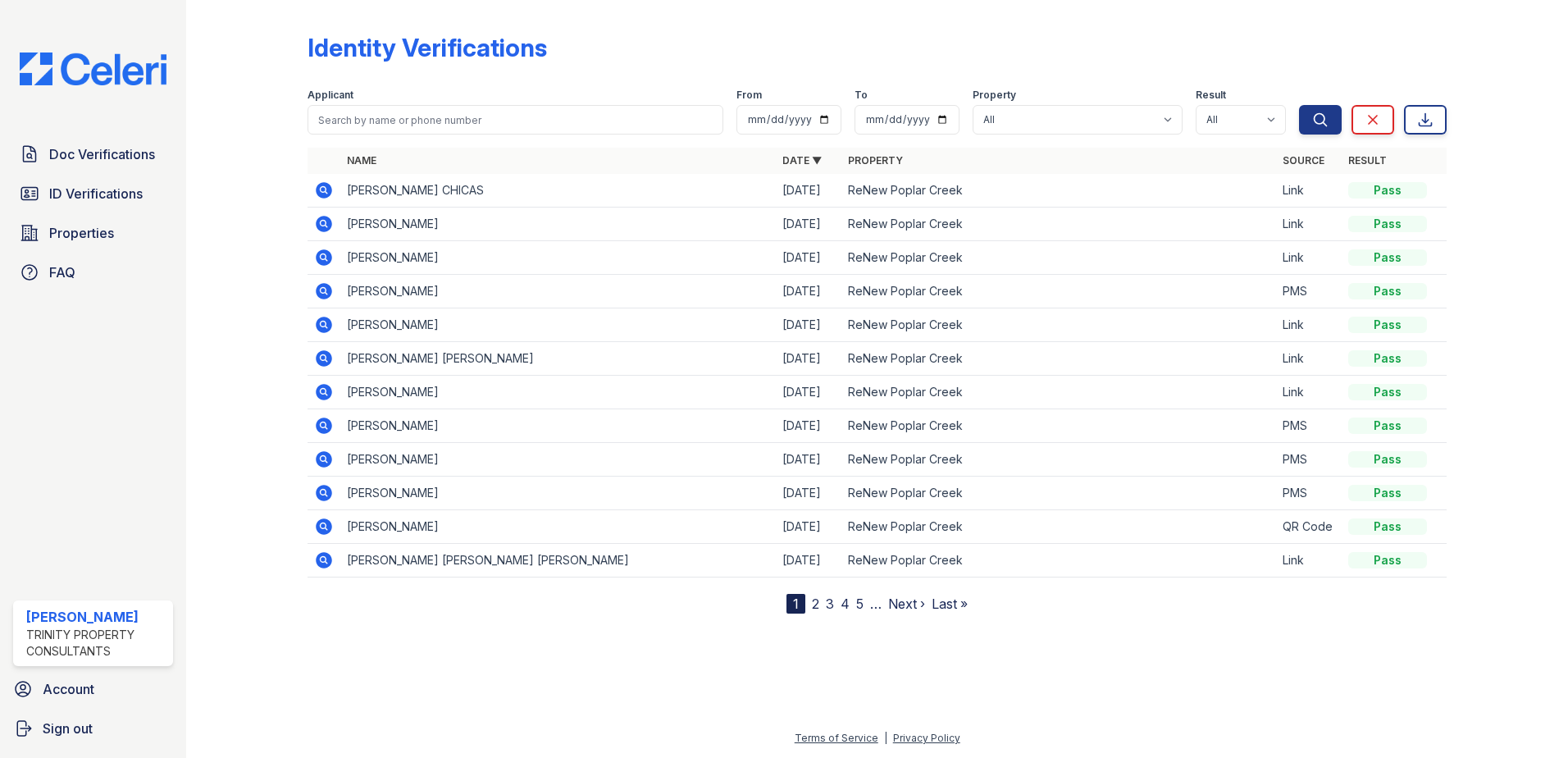
click at [91, 201] on span "ID Verifications" at bounding box center [96, 193] width 94 height 19
click at [323, 324] on icon at bounding box center [323, 323] width 4 height 4
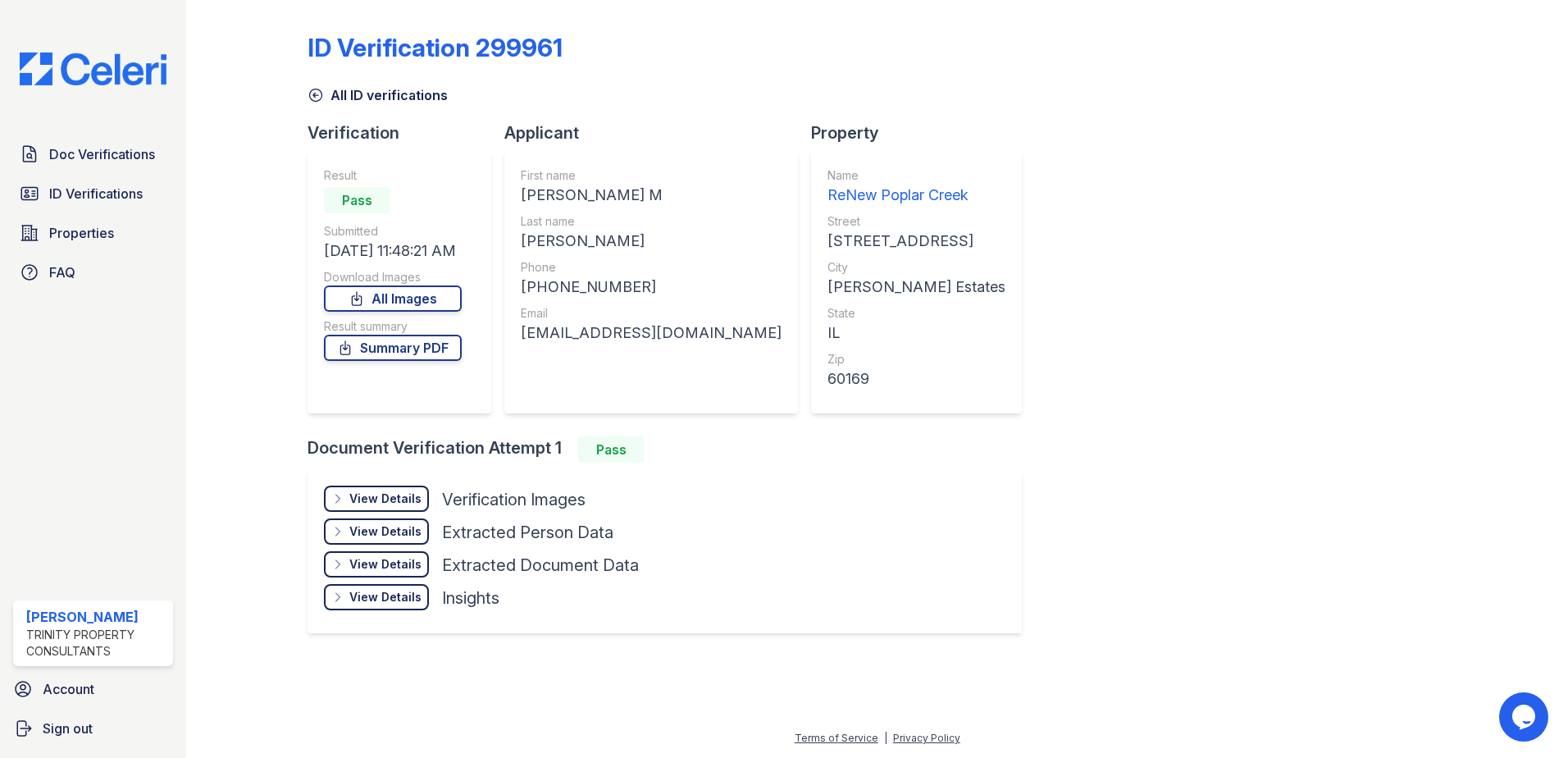
click at [403, 497] on div "View Details" at bounding box center [385, 498] width 72 height 17
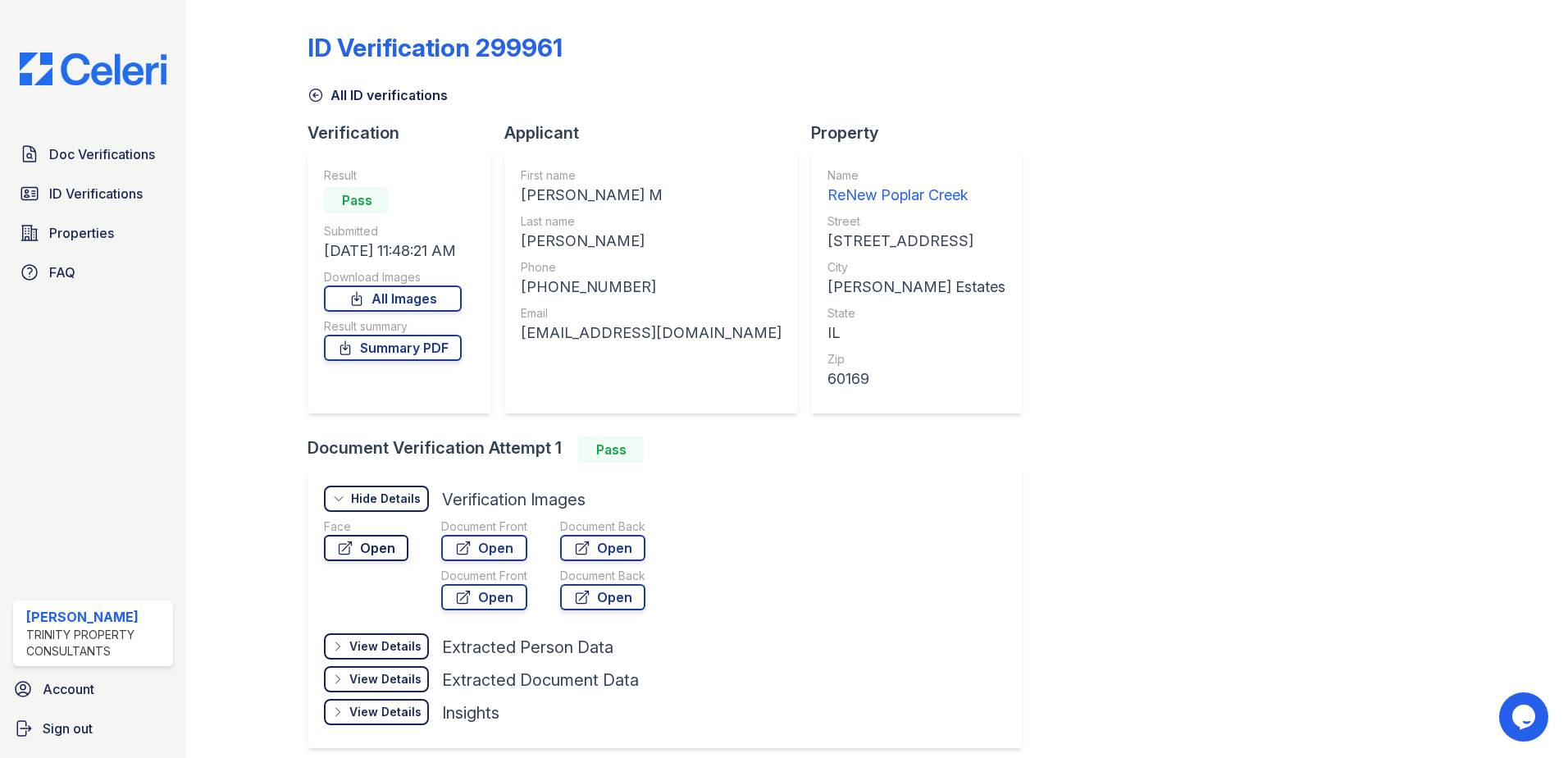
click at [342, 551] on icon at bounding box center [345, 548] width 17 height 17
click at [116, 180] on link "ID Verifications" at bounding box center [93, 193] width 160 height 32
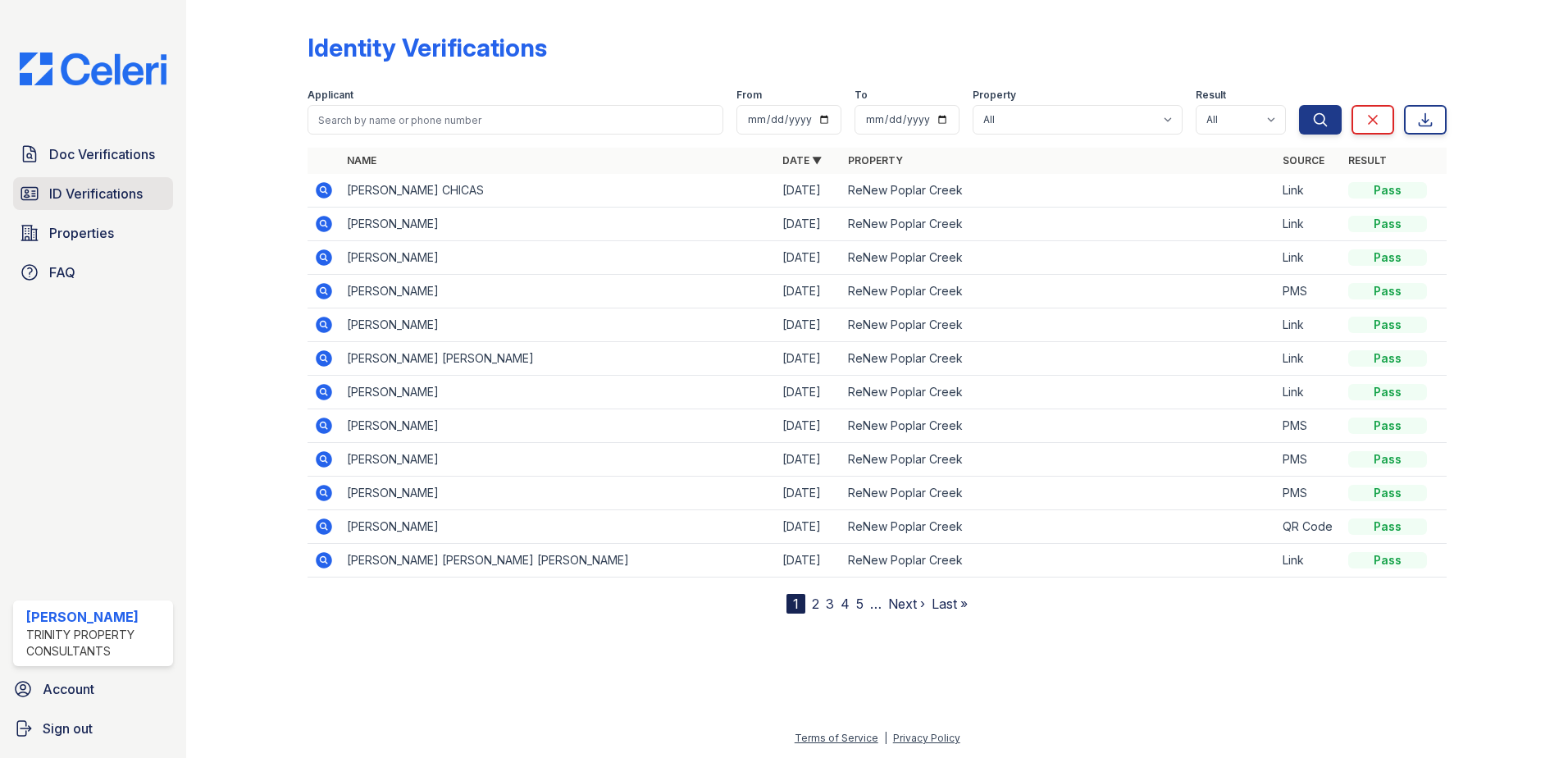
click at [119, 196] on span "ID Verifications" at bounding box center [96, 193] width 94 height 19
click at [50, 208] on link "ID Verifications" at bounding box center [93, 193] width 160 height 32
click at [99, 202] on link "ID Verifications" at bounding box center [93, 193] width 160 height 32
click at [96, 192] on span "ID Verifications" at bounding box center [96, 193] width 94 height 19
